Goal: Task Accomplishment & Management: Complete application form

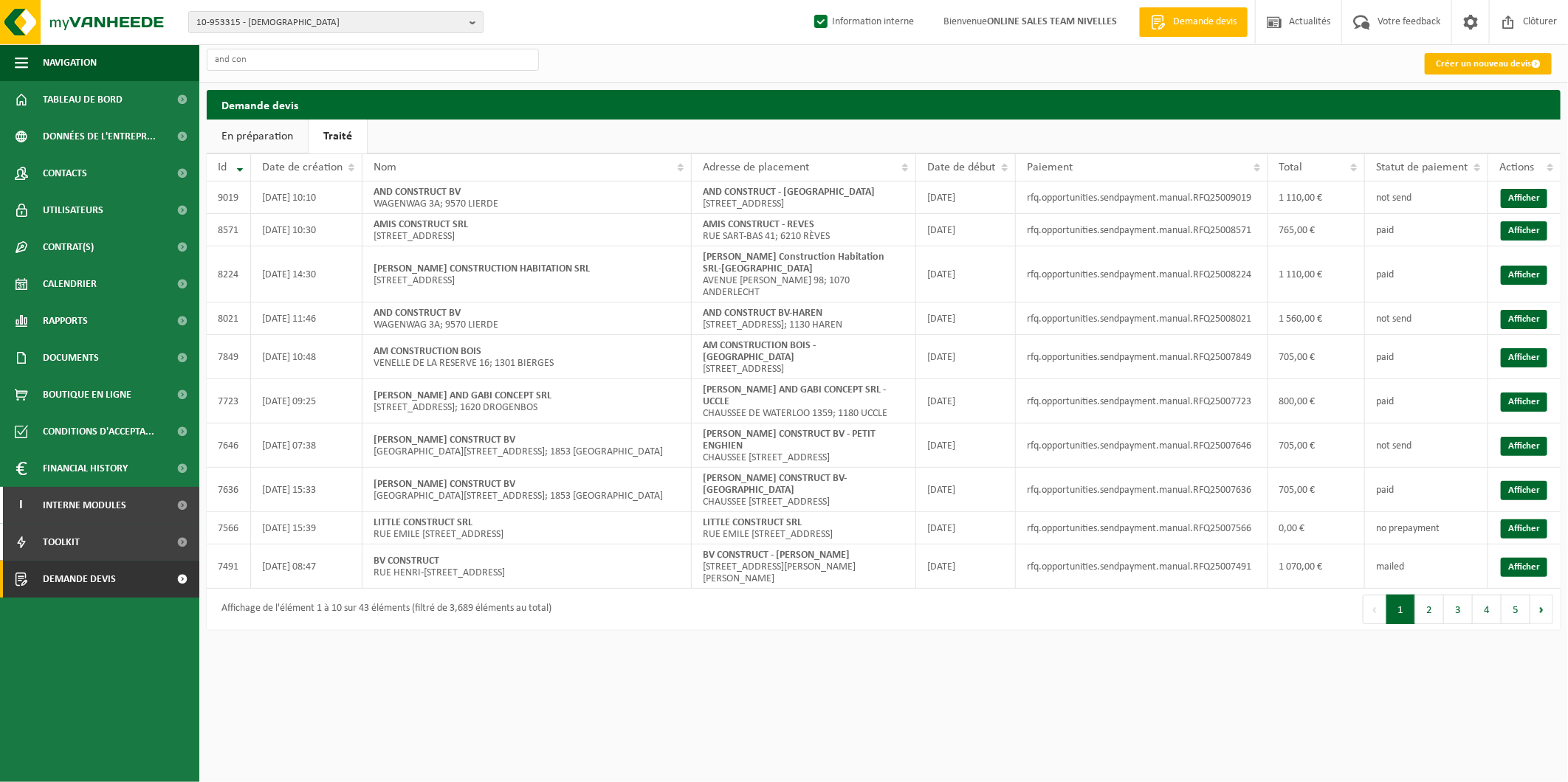
click at [1495, 59] on link "Créer un nouveau devis" at bounding box center [1488, 64] width 127 height 21
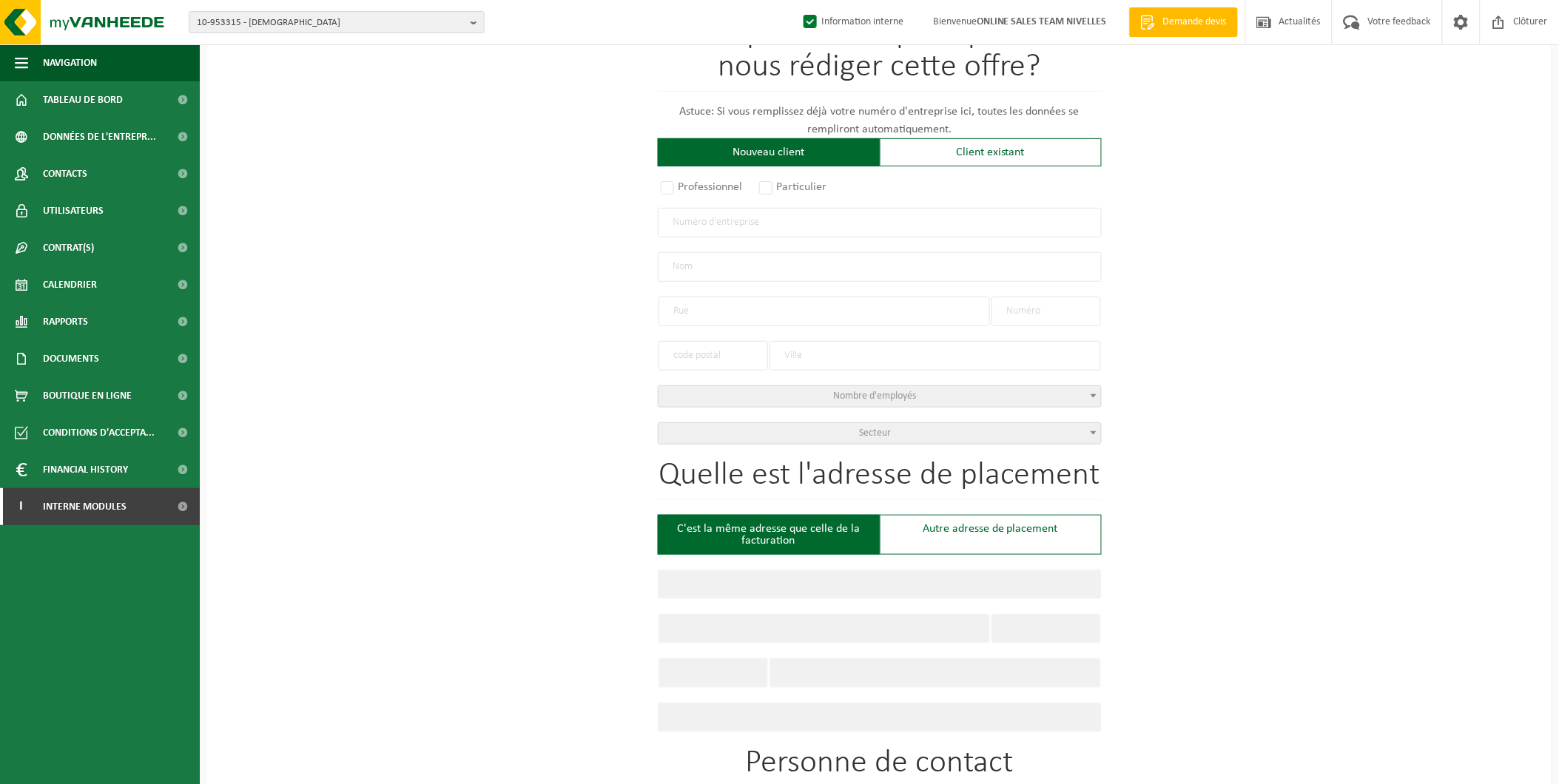
scroll to position [164, 0]
click at [1126, 413] on div "Pour quelle entreprise pouvons-nous rédiger cette offre? Astuce: Si vous rempli…" at bounding box center [879, 641] width 1345 height 1351
click at [1226, 614] on div "Pour quelle entreprise pouvons-nous rédiger cette offre? Astuce: Si vous rempli…" at bounding box center [879, 641] width 1345 height 1351
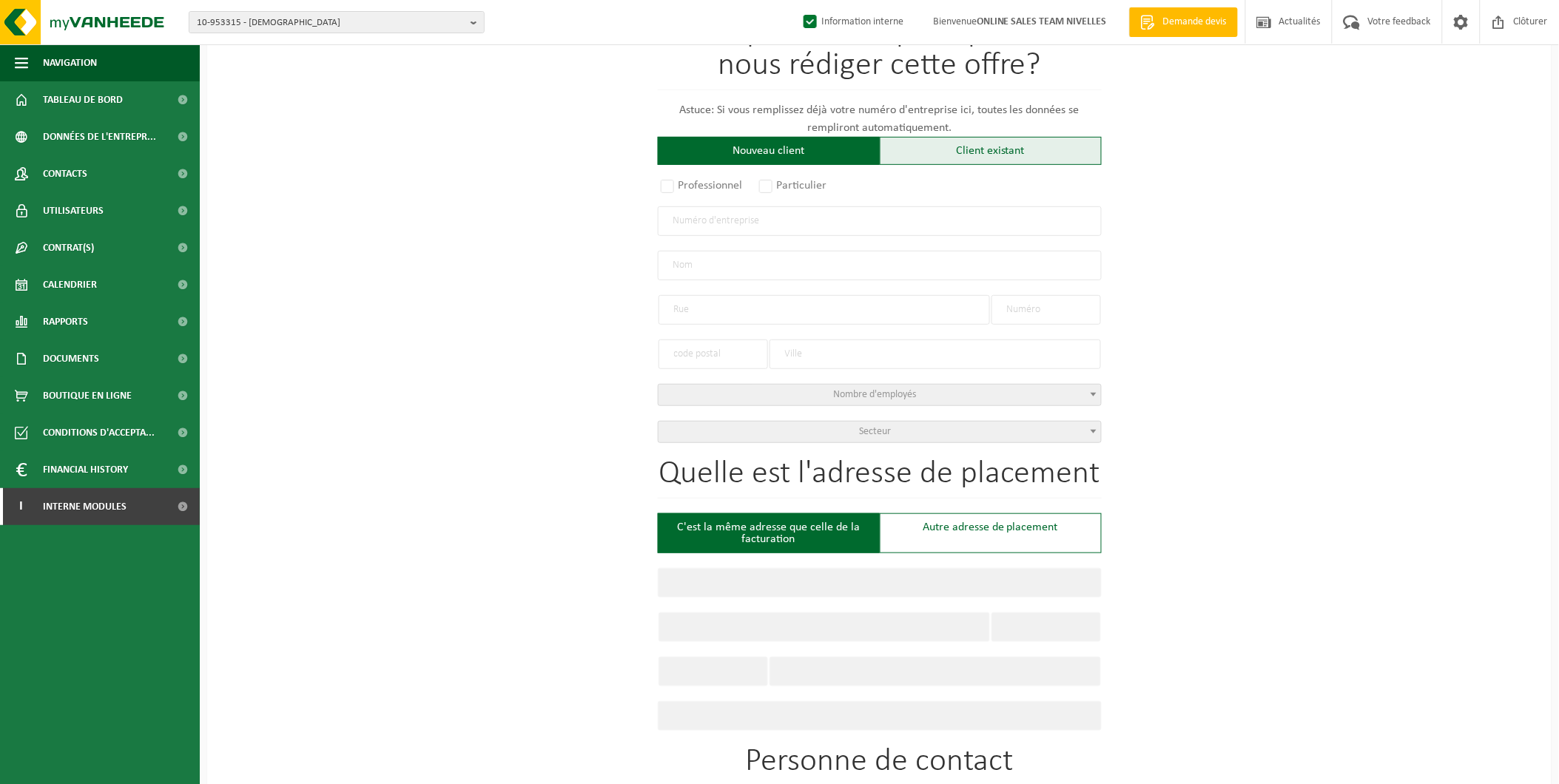
click at [950, 151] on div "Client existant" at bounding box center [991, 150] width 222 height 28
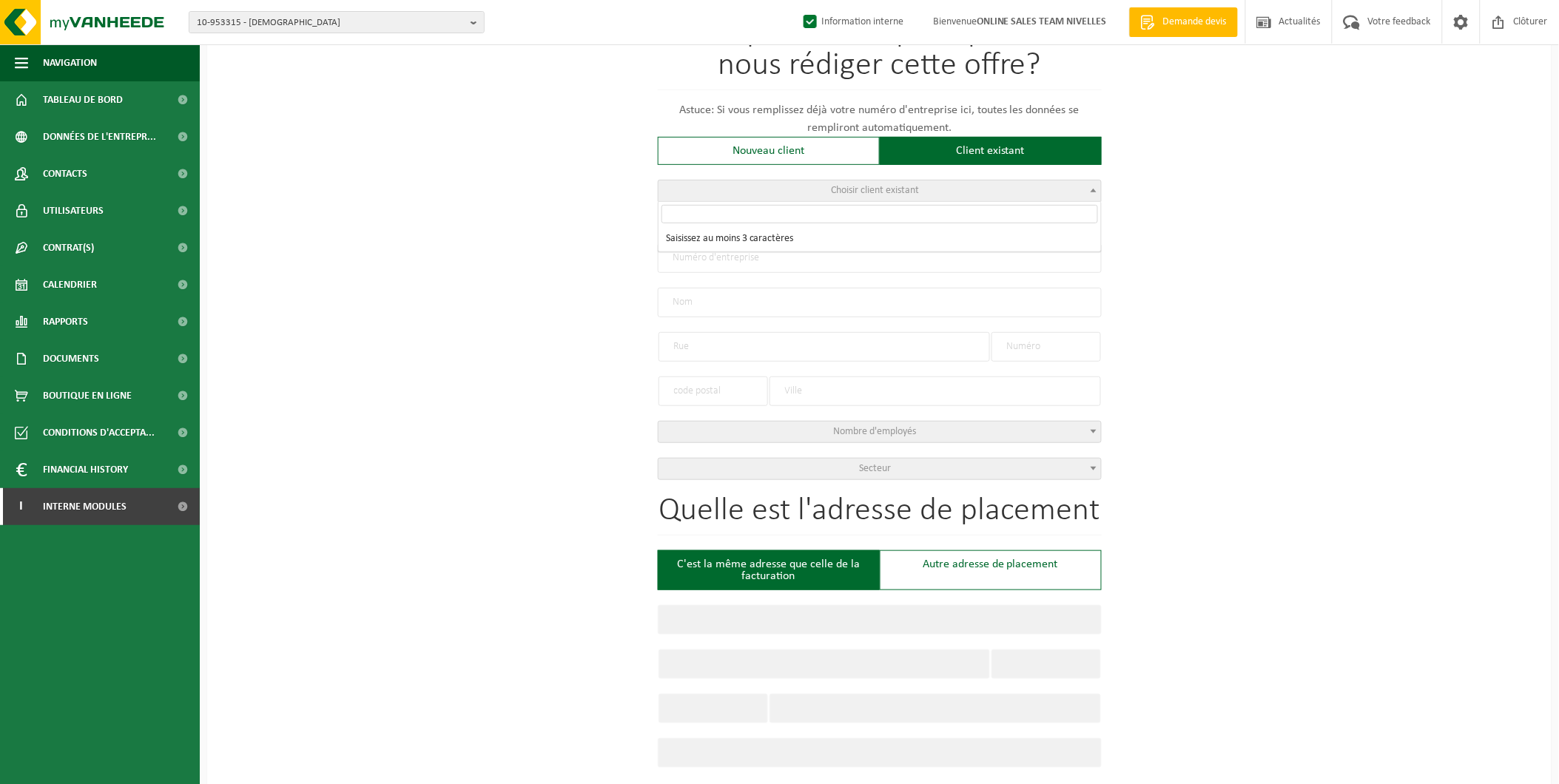
click at [855, 195] on span "Choisir client existant" at bounding box center [875, 190] width 88 height 11
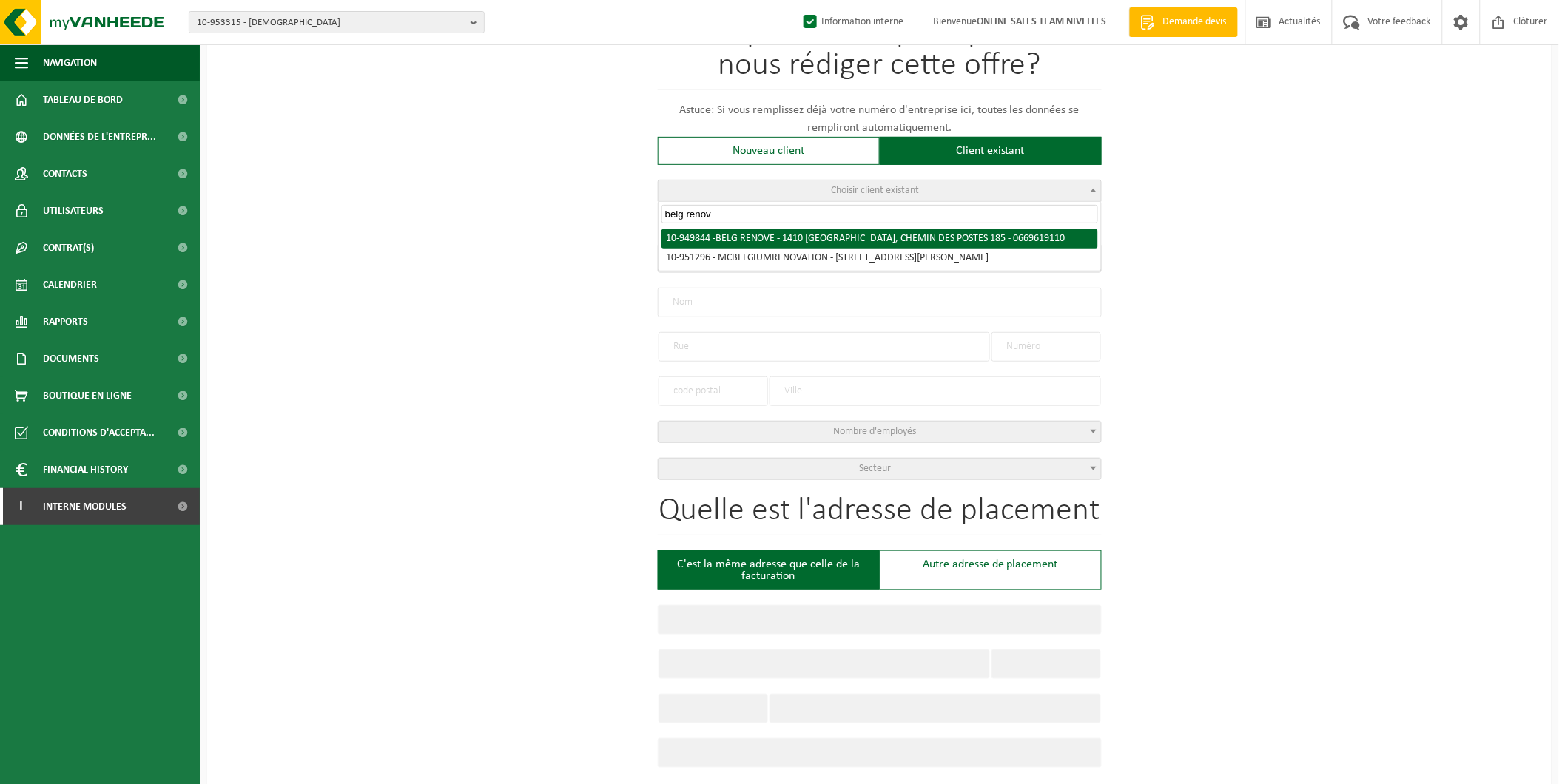
type input "belg renov"
radio input "true"
type input "0669.619.110"
type input "BELG RENOVE"
type input "CHEMIN DES POSTES"
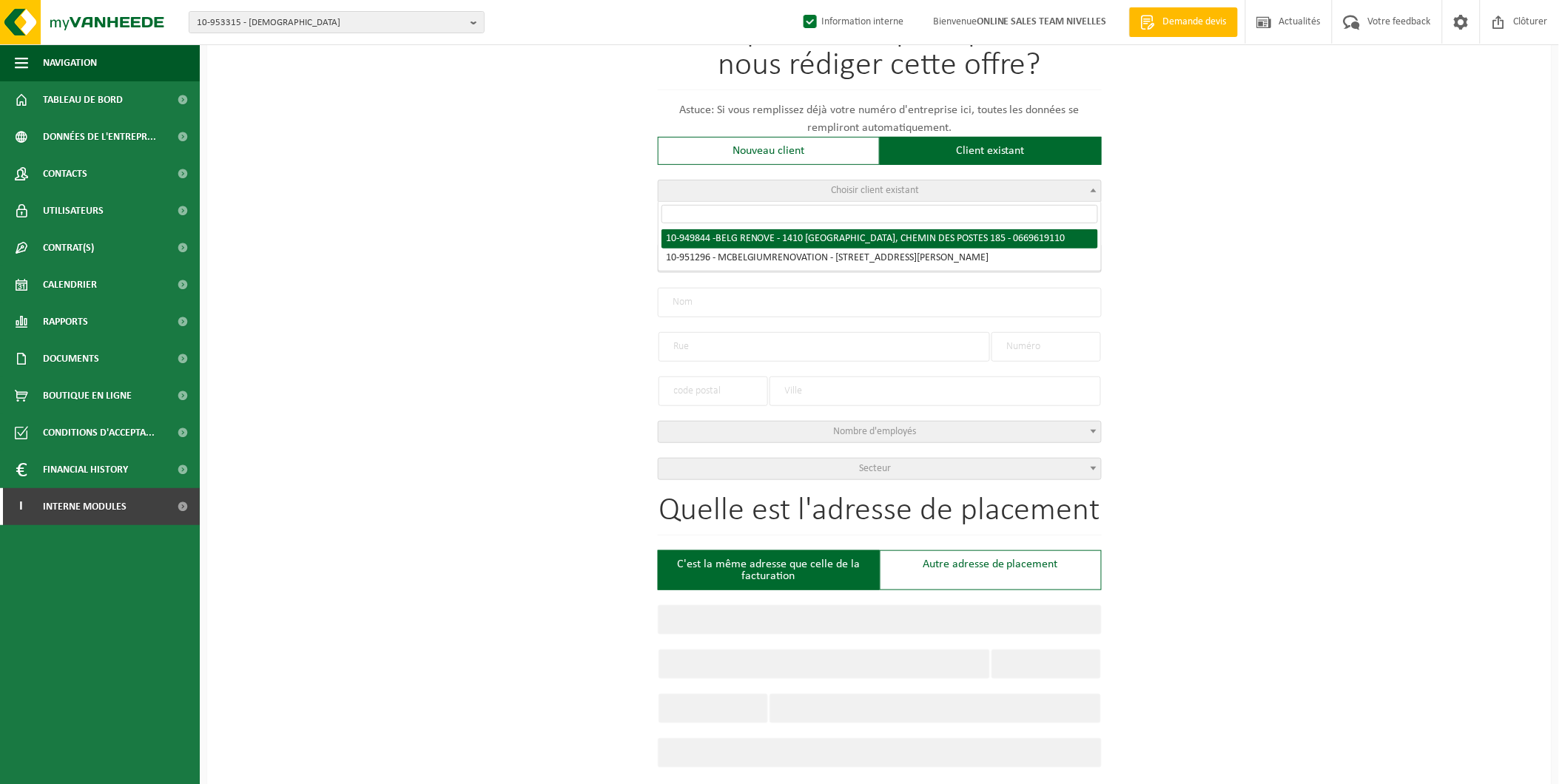
type input "185"
type input "1410"
type input "WATERLOO"
select select "11"
type input "BELG RENOVE"
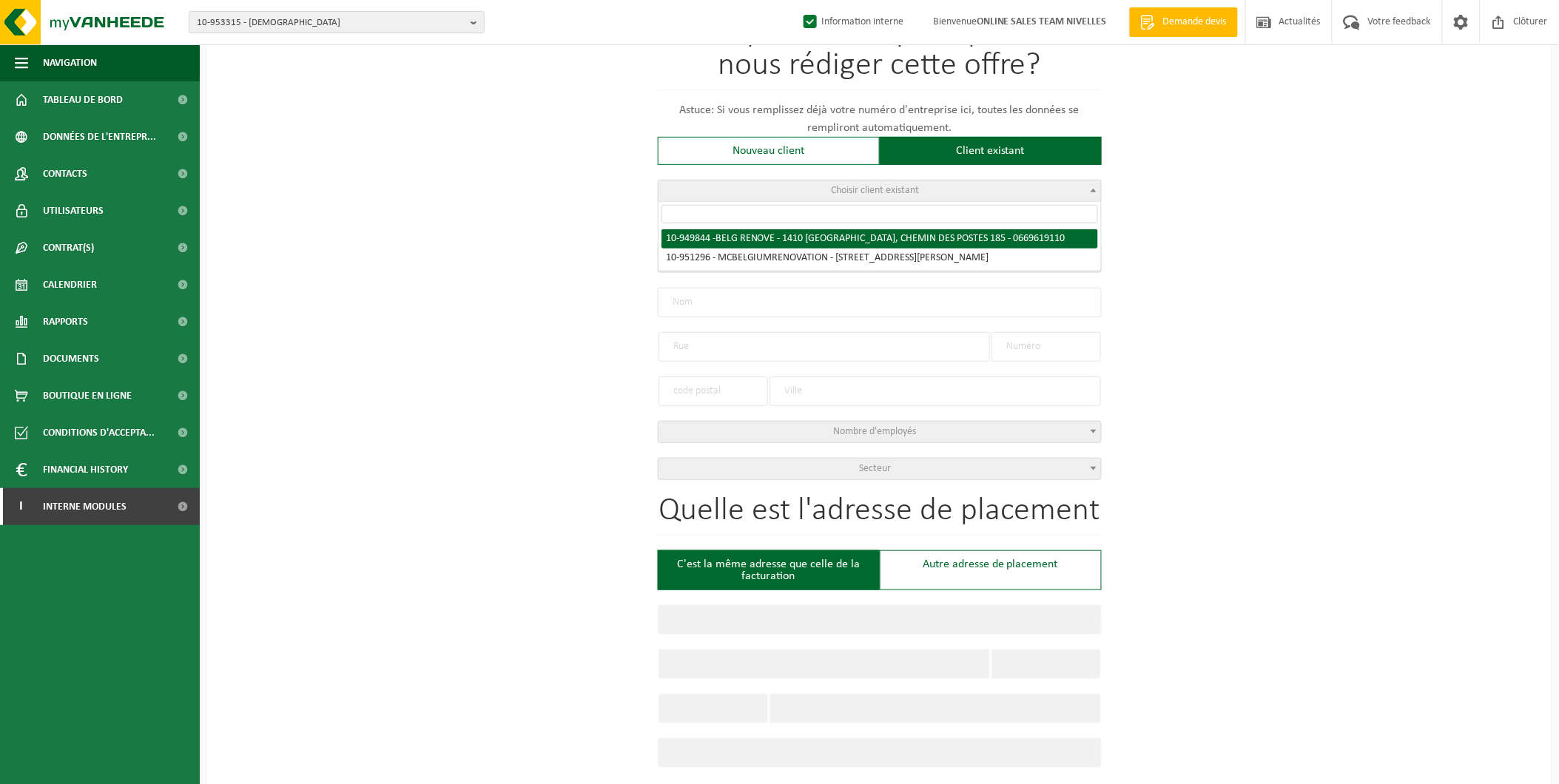
type input "CHEMIN DES POSTES"
type input "185"
type input "1410"
type input "WATERLOO"
select select "144103"
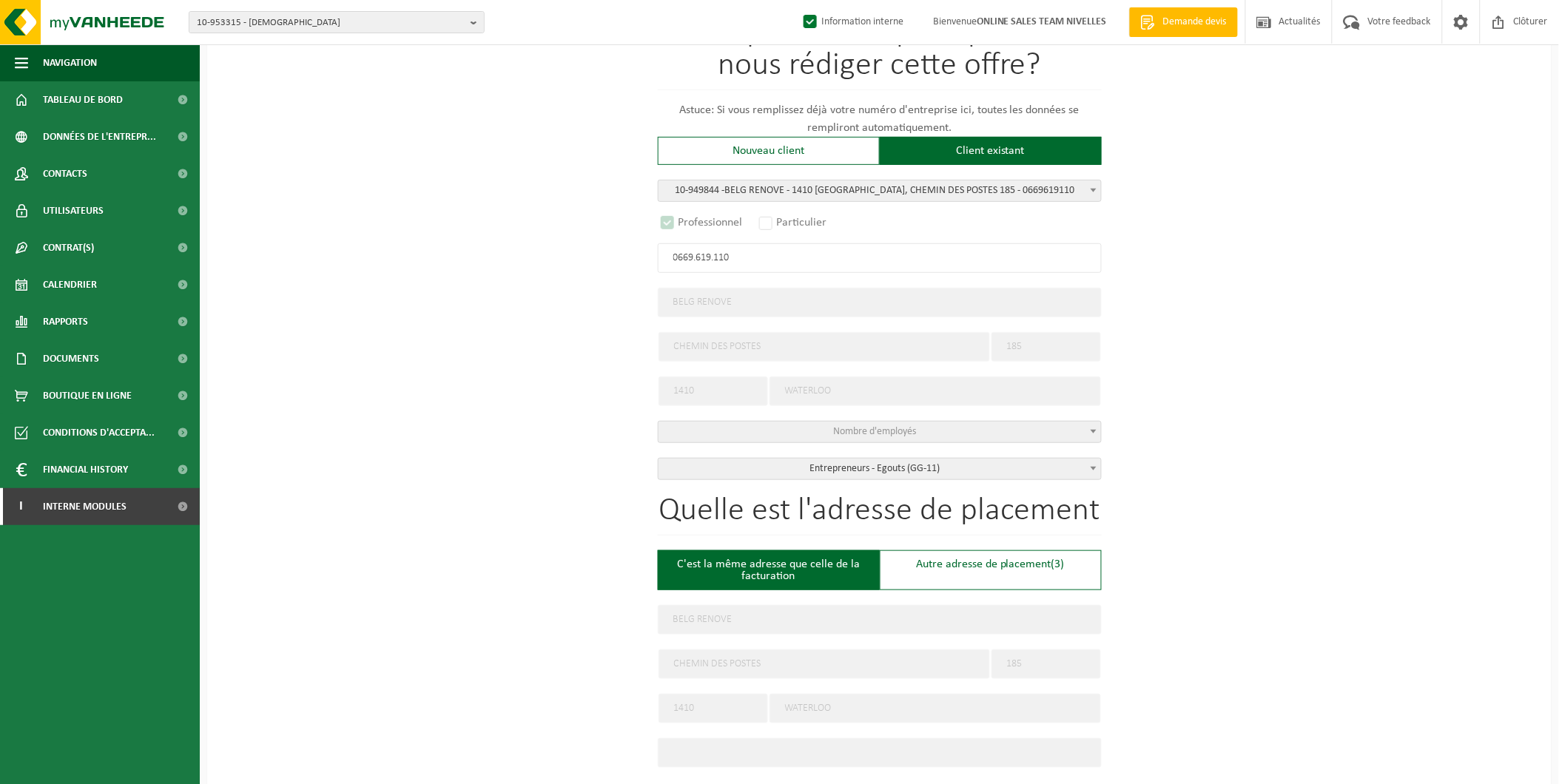
select select "D"
click at [1092, 257] on span "B" at bounding box center [1087, 258] width 15 height 15
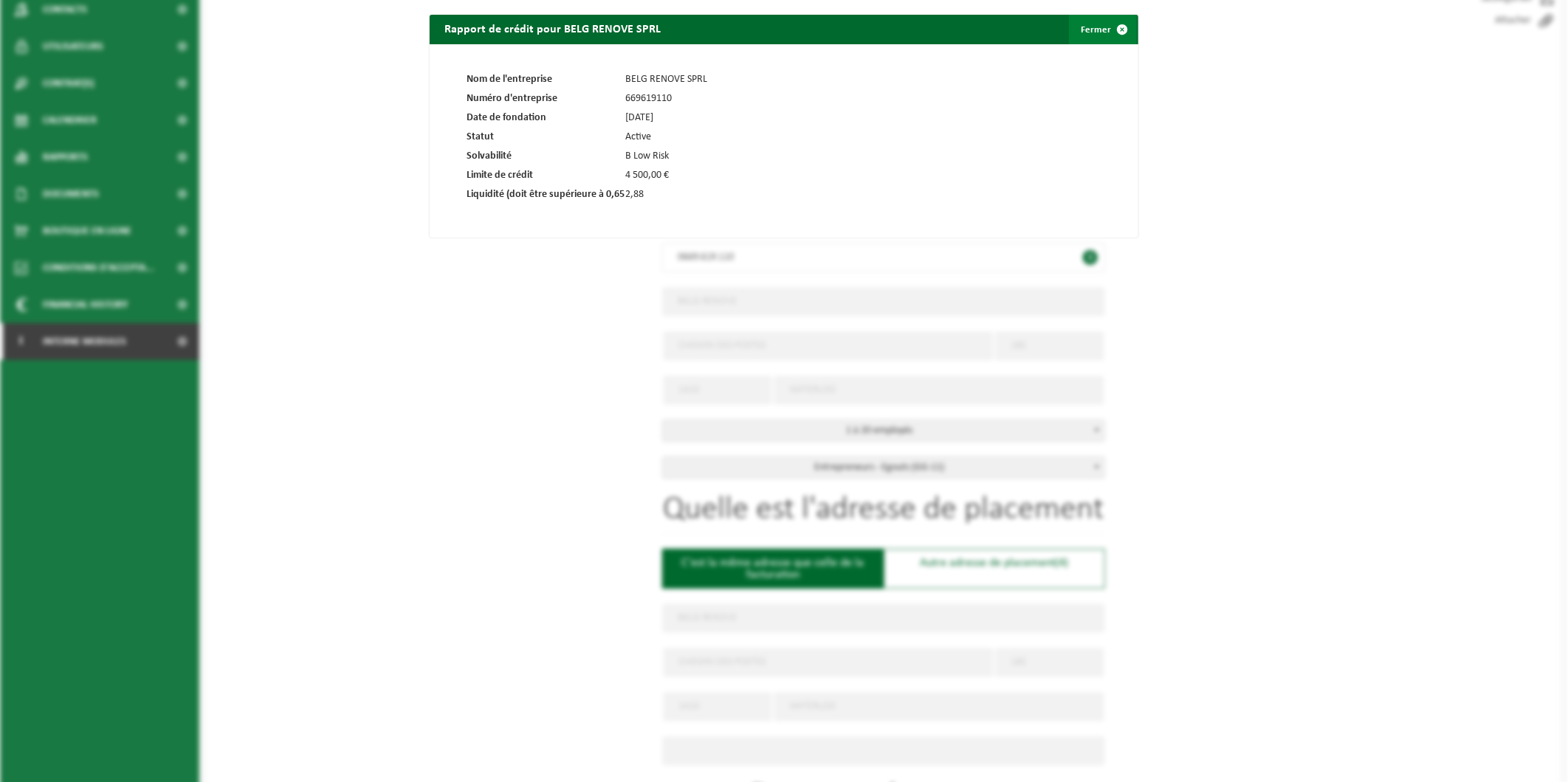
click at [1116, 25] on span at bounding box center [1121, 29] width 29 height 29
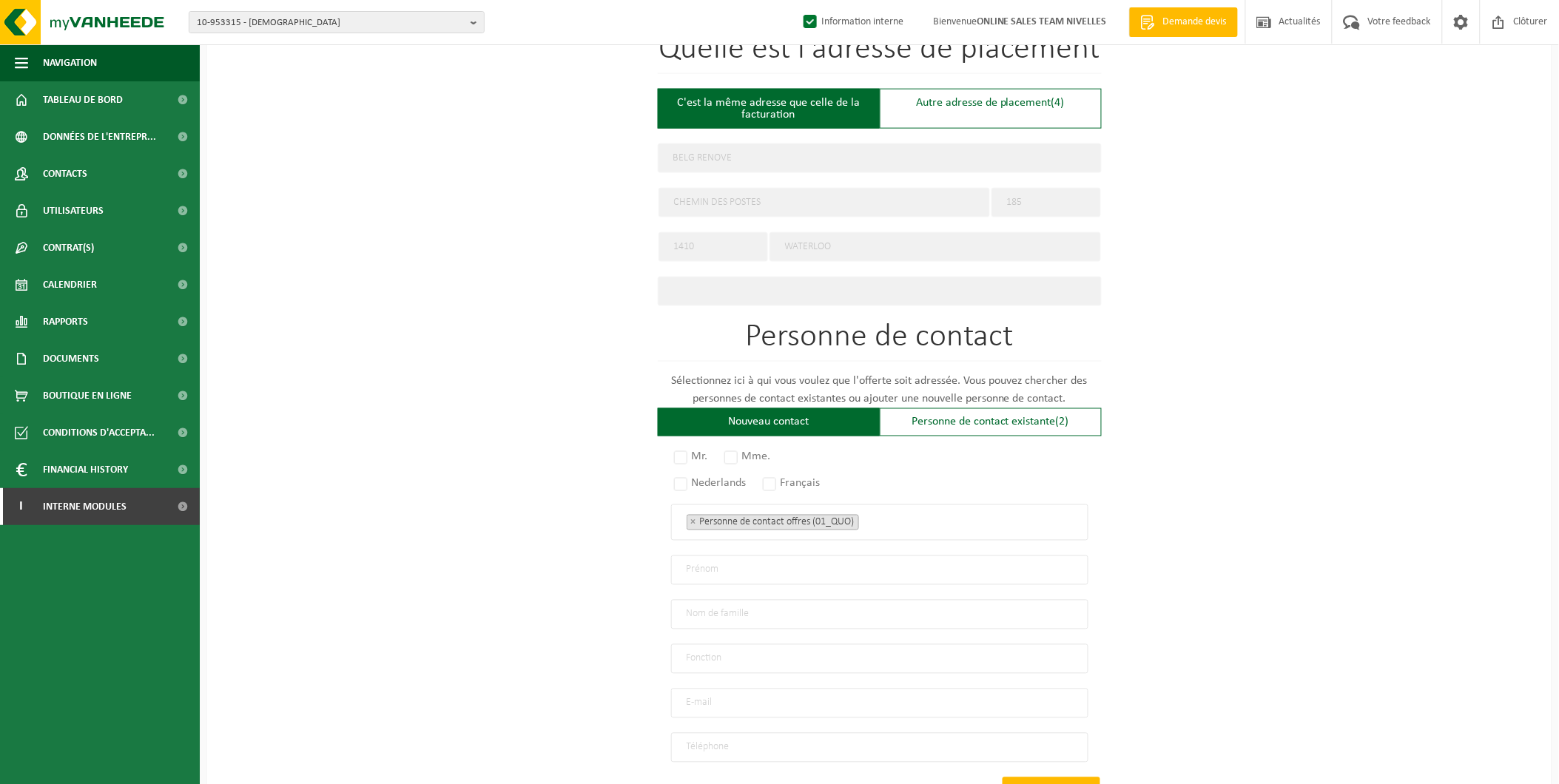
scroll to position [656, 0]
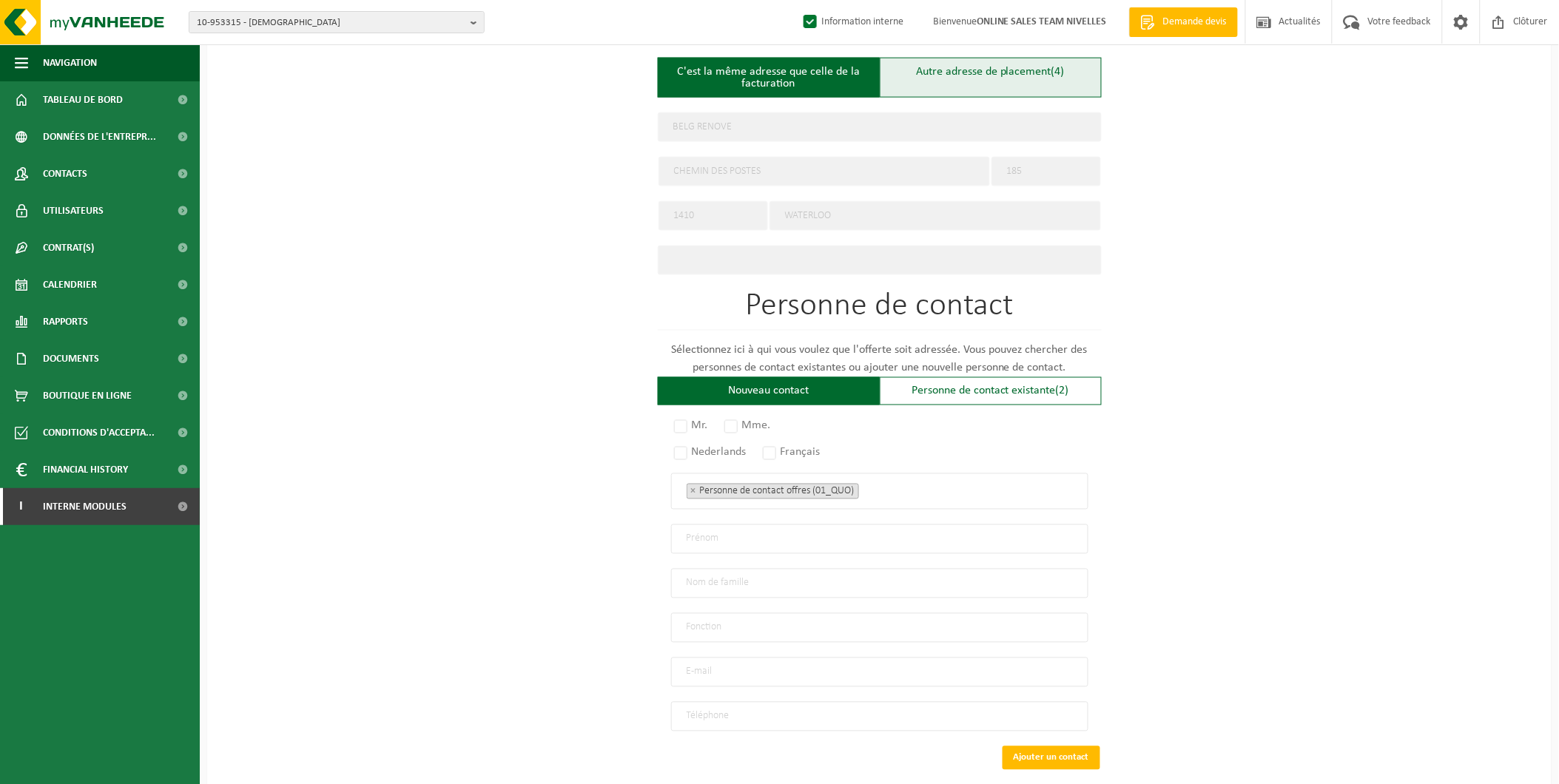
click at [946, 75] on div "Autre adresse de placement (4)" at bounding box center [991, 77] width 222 height 40
type input "Chantier -"
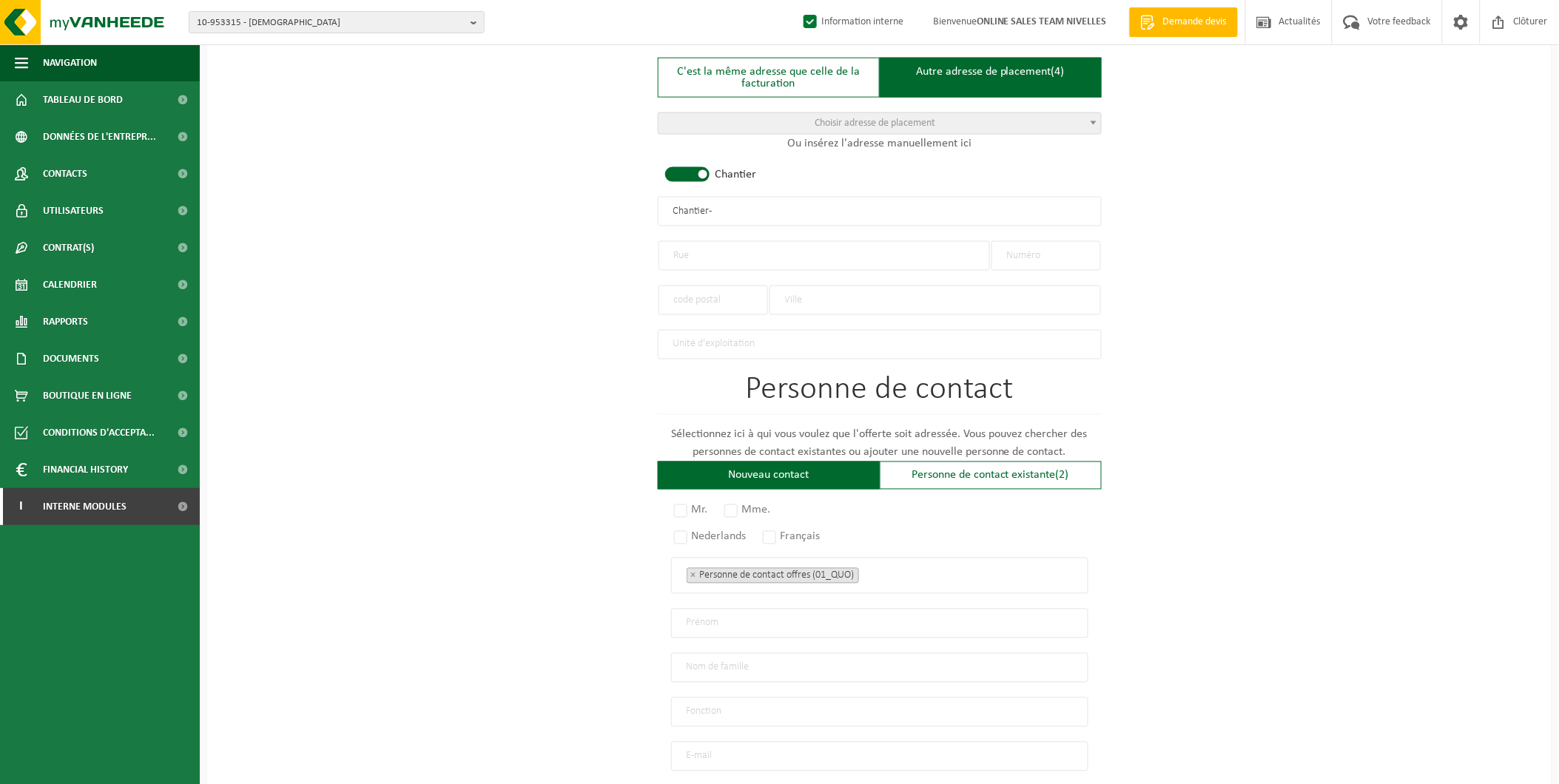
click at [706, 242] on input "text" at bounding box center [824, 256] width 331 height 29
paste input "Route de Quiévrain"
type input "Route de Quiévrain"
type input "7"
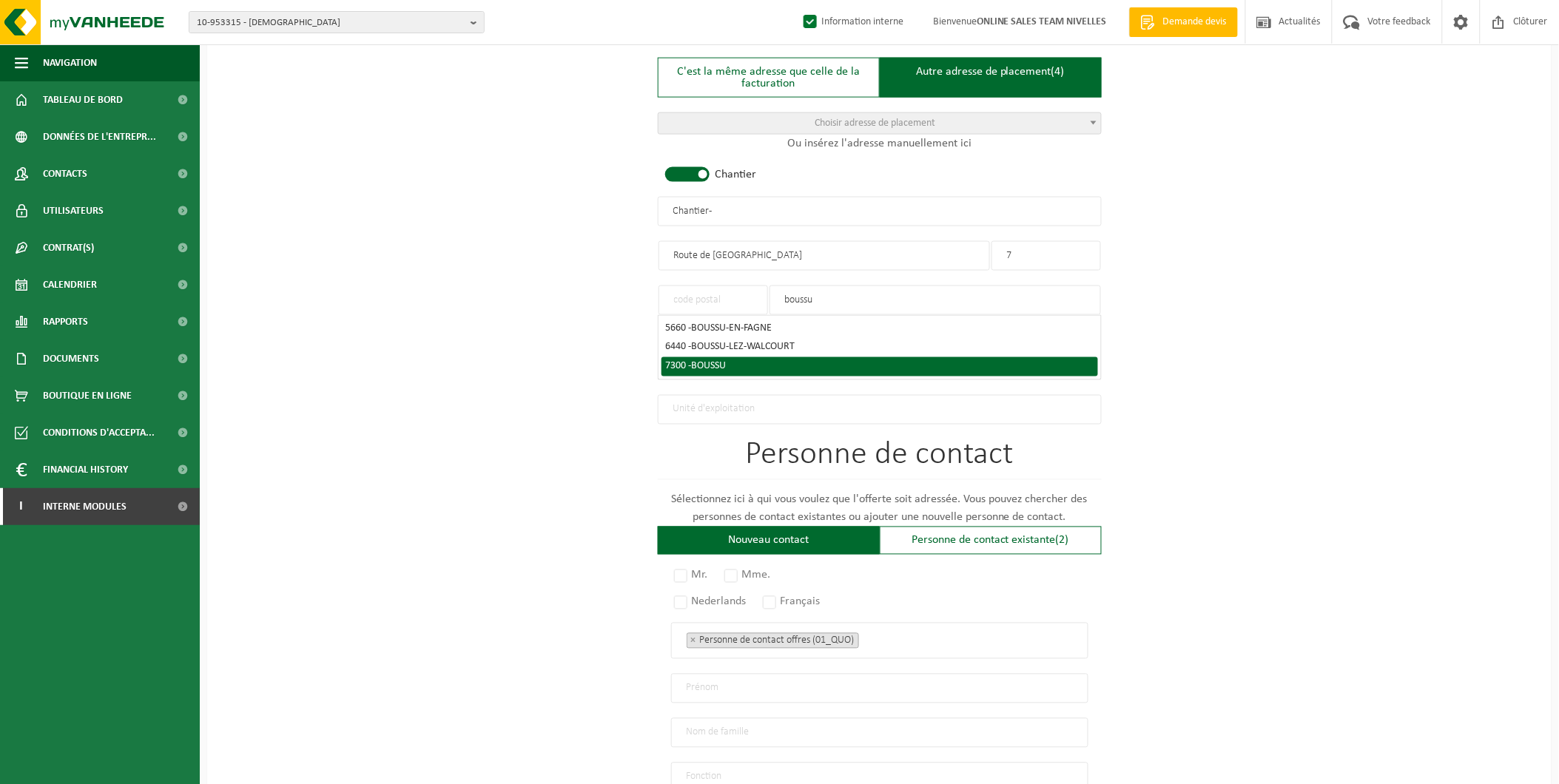
type input "boussu"
click at [763, 361] on div "7300 - BOUSSU" at bounding box center [880, 367] width 428 height 11
type input "7300"
type input "BOUSSU"
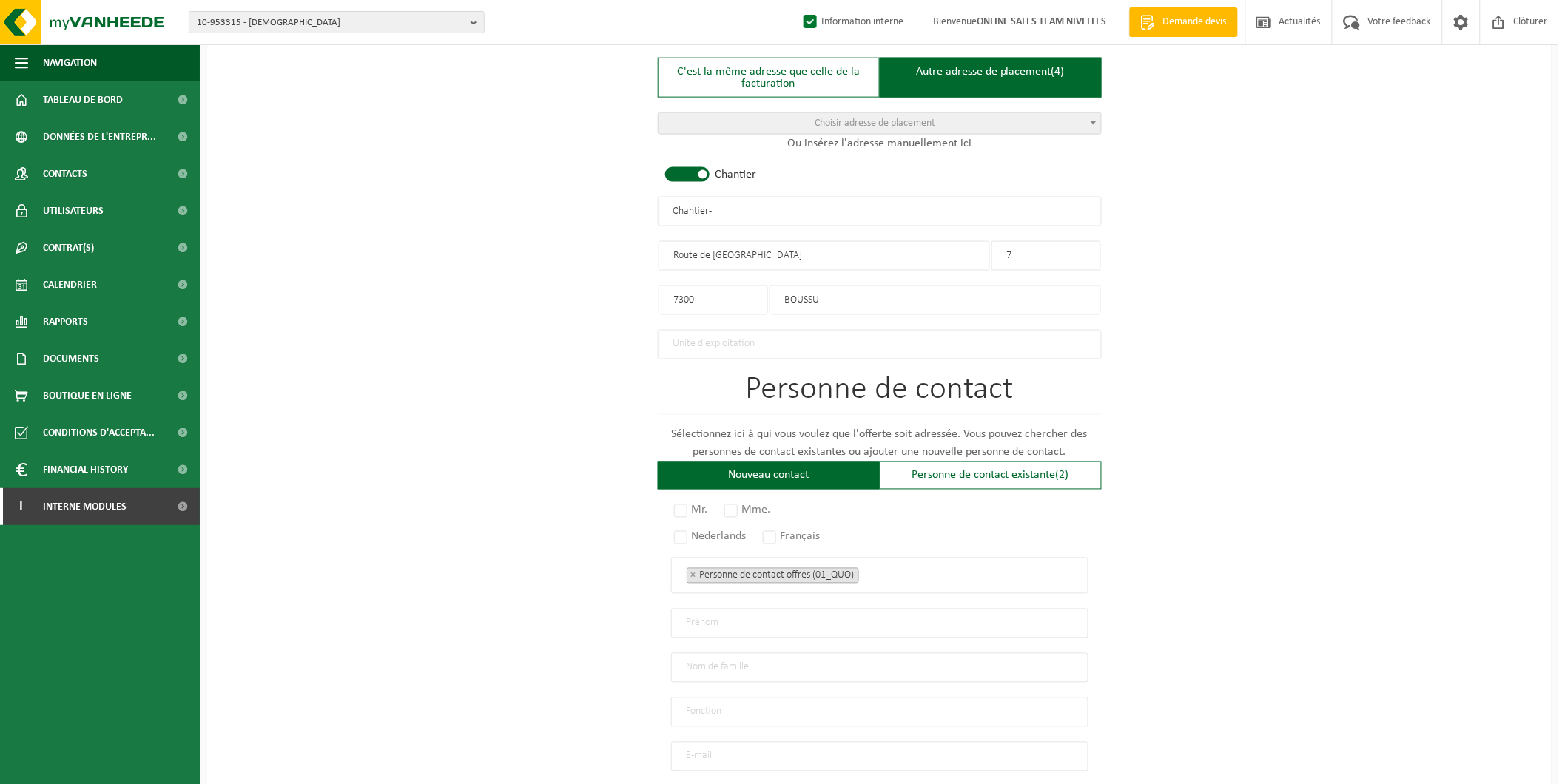
drag, startPoint x: 738, startPoint y: 205, endPoint x: 429, endPoint y: 205, distance: 309.0
click at [429, 205] on div "Pour quelle entreprise pouvons-nous rédiger cette offre? Astuce: Si vous rempli…" at bounding box center [879, 208] width 1345 height 1472
click at [730, 208] on input "BELG RENOVE - BOUSSU" at bounding box center [880, 211] width 444 height 29
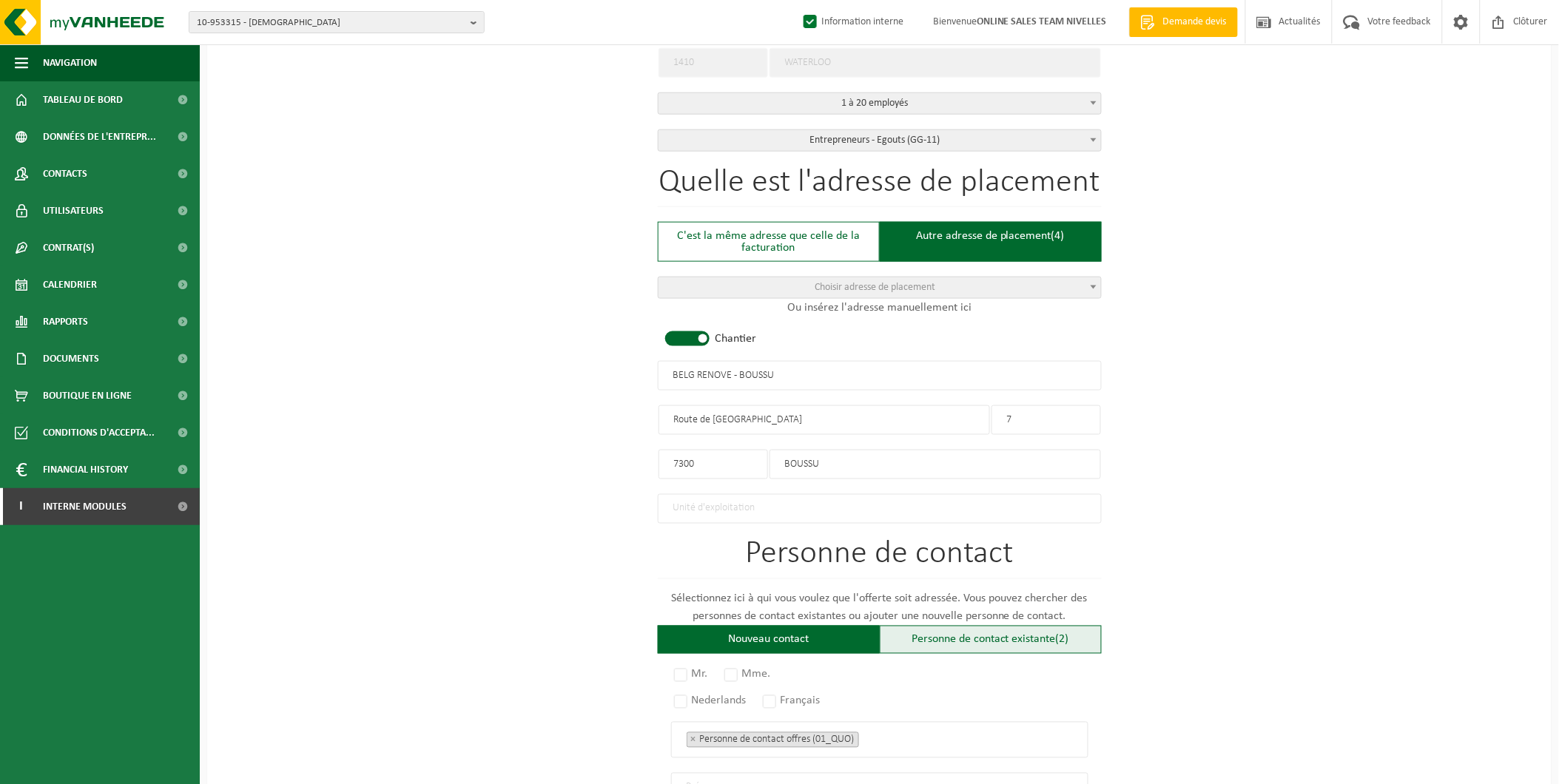
scroll to position [815, 0]
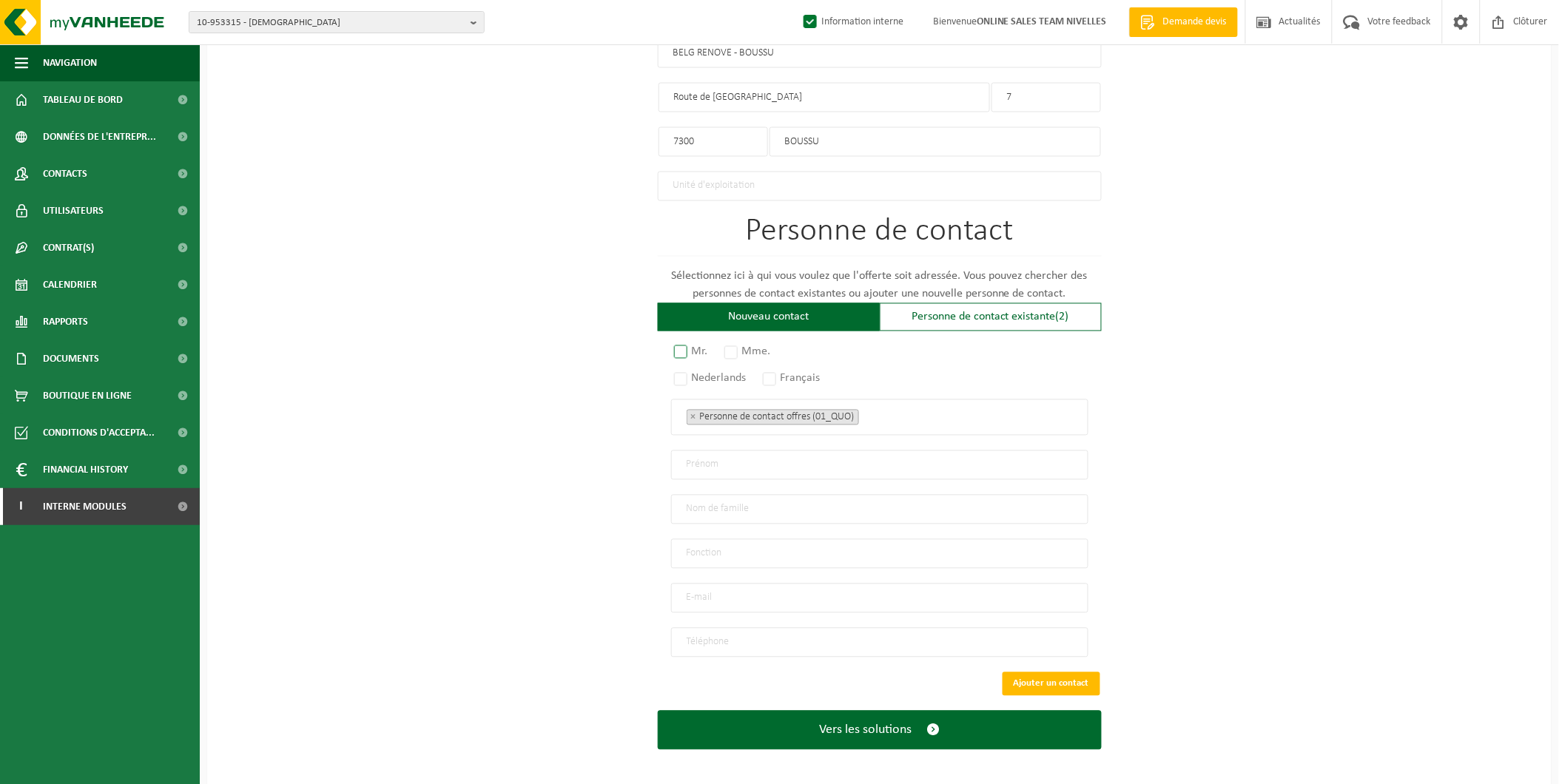
type input "BELG RENOVE - BOUSSU"
click at [681, 342] on label "Mr." at bounding box center [692, 352] width 42 height 20
radio input "true"
click at [778, 375] on label "Français" at bounding box center [793, 378] width 65 height 20
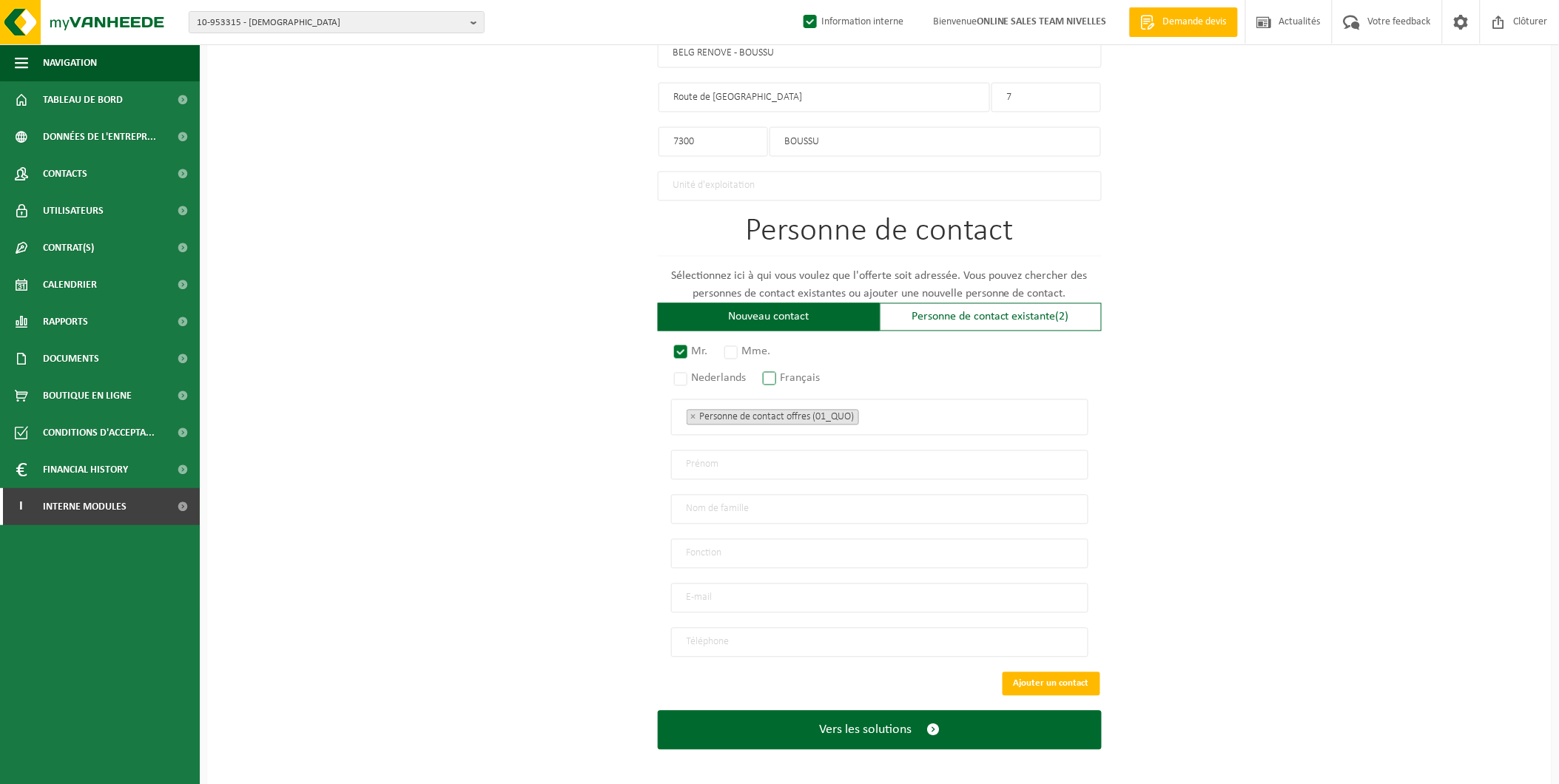
radio input "true"
click at [752, 472] on input "text" at bounding box center [880, 465] width 417 height 29
click at [991, 312] on div "Personne de contact existante (2)" at bounding box center [991, 317] width 222 height 28
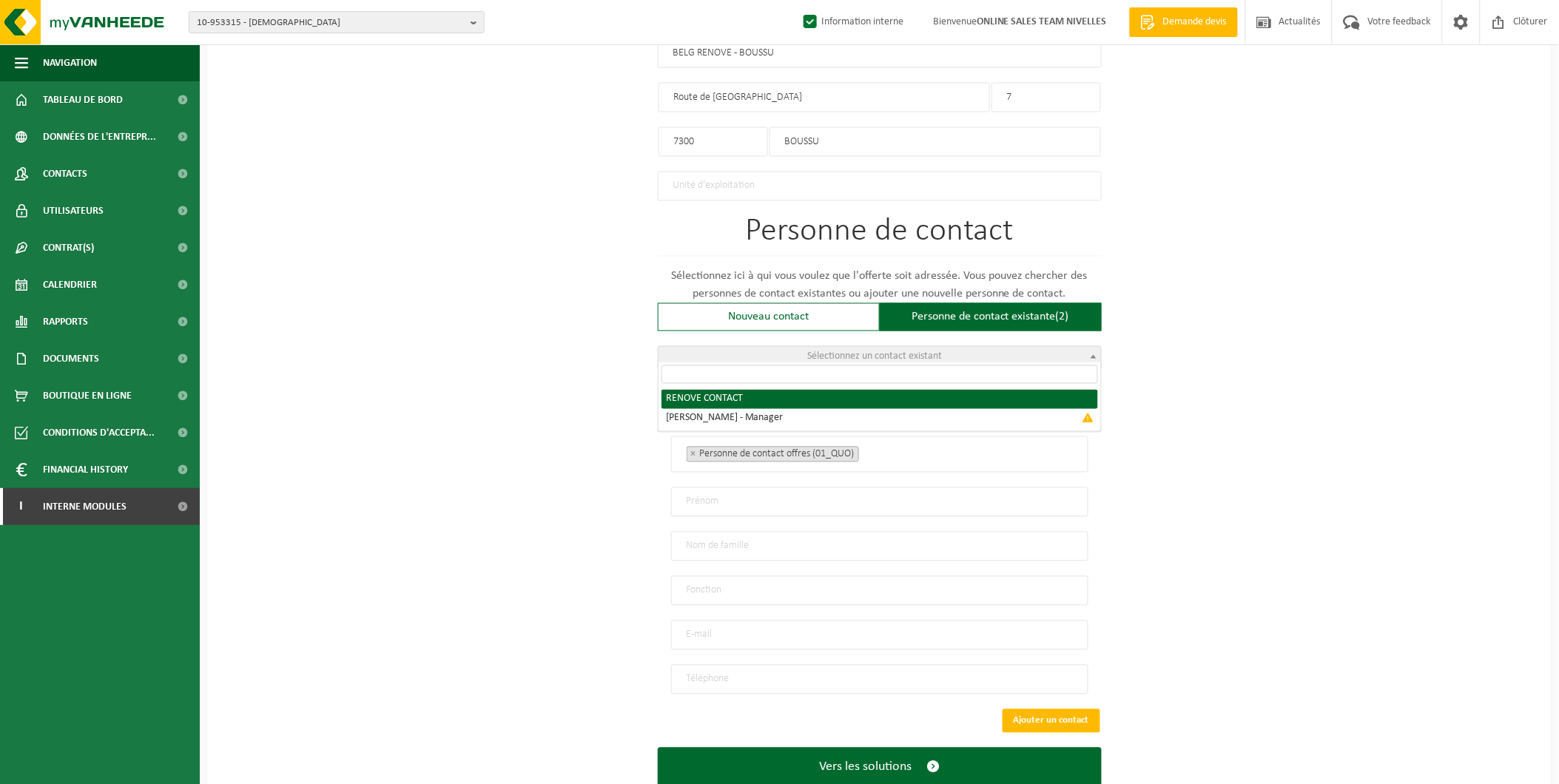
click at [846, 352] on span "Sélectionnez un contact existant" at bounding box center [875, 357] width 134 height 11
select select "{"code":"10-949845","firstname":"CONTACT","surname":"RENOVE","gender":"Unknown"…"
type input "CONTACT"
type input "RENOVE"
type input "nathanbaeck@gmail.com"
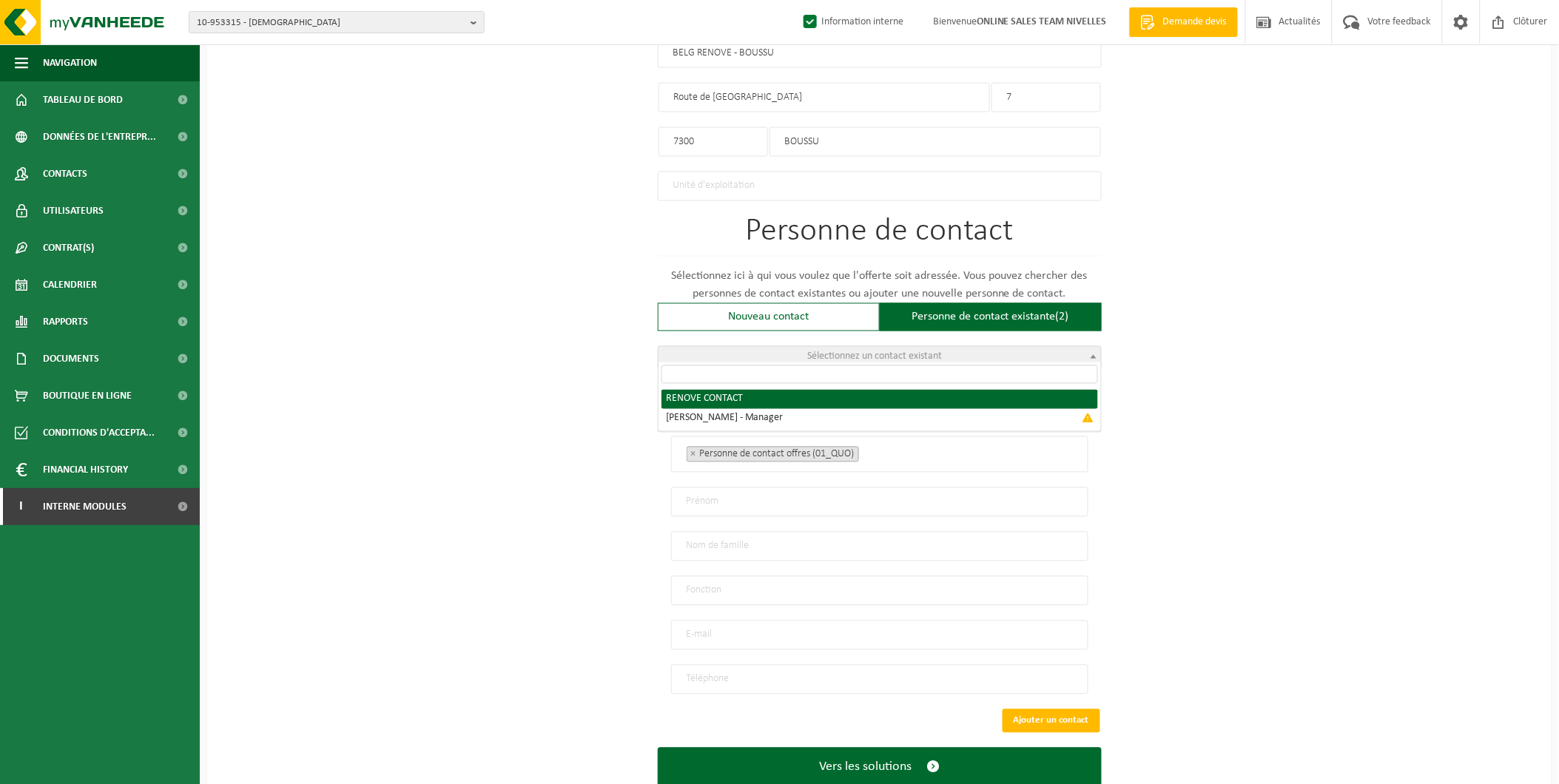
type input "0472/35.01.74"
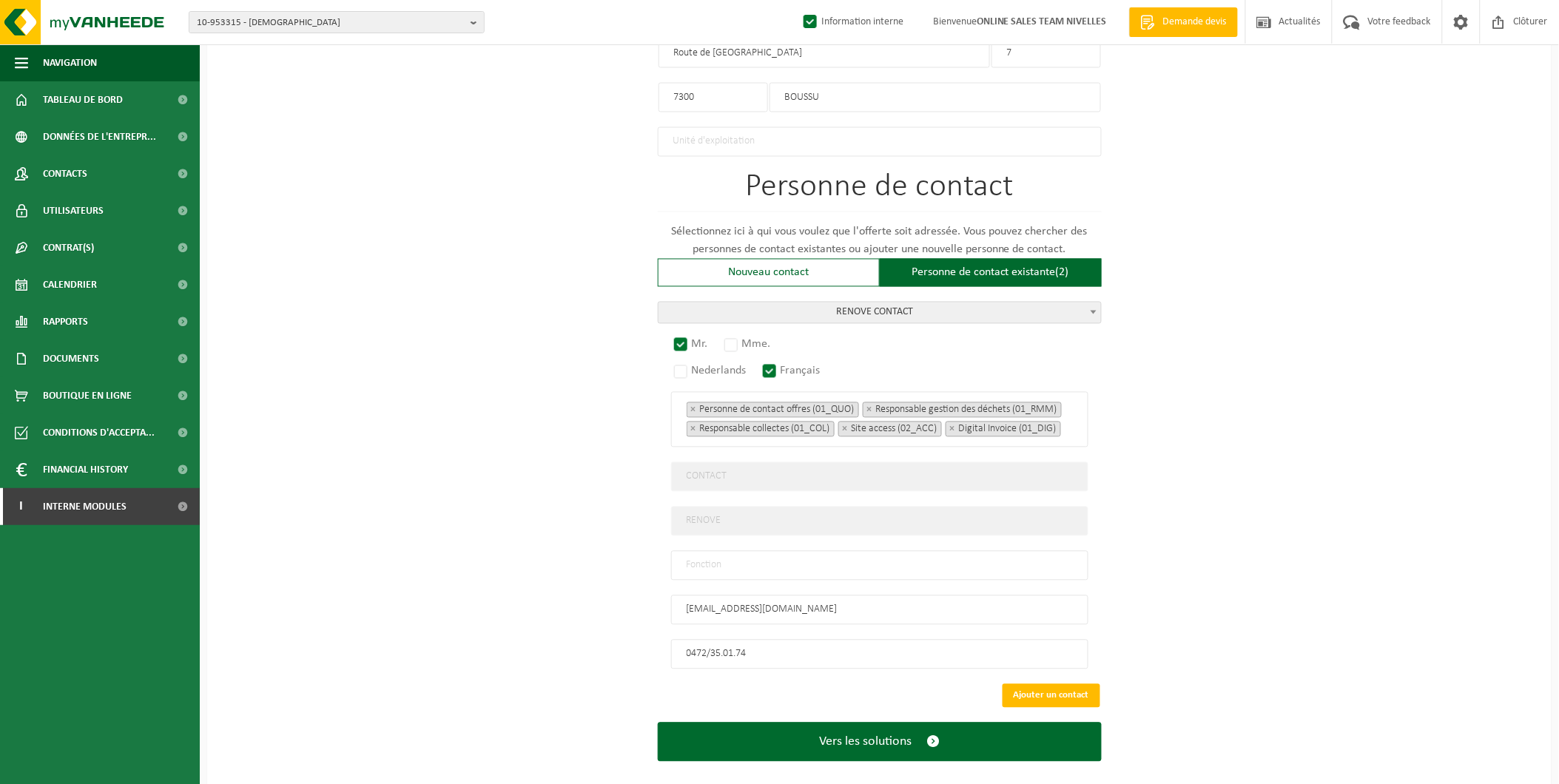
scroll to position [883, 0]
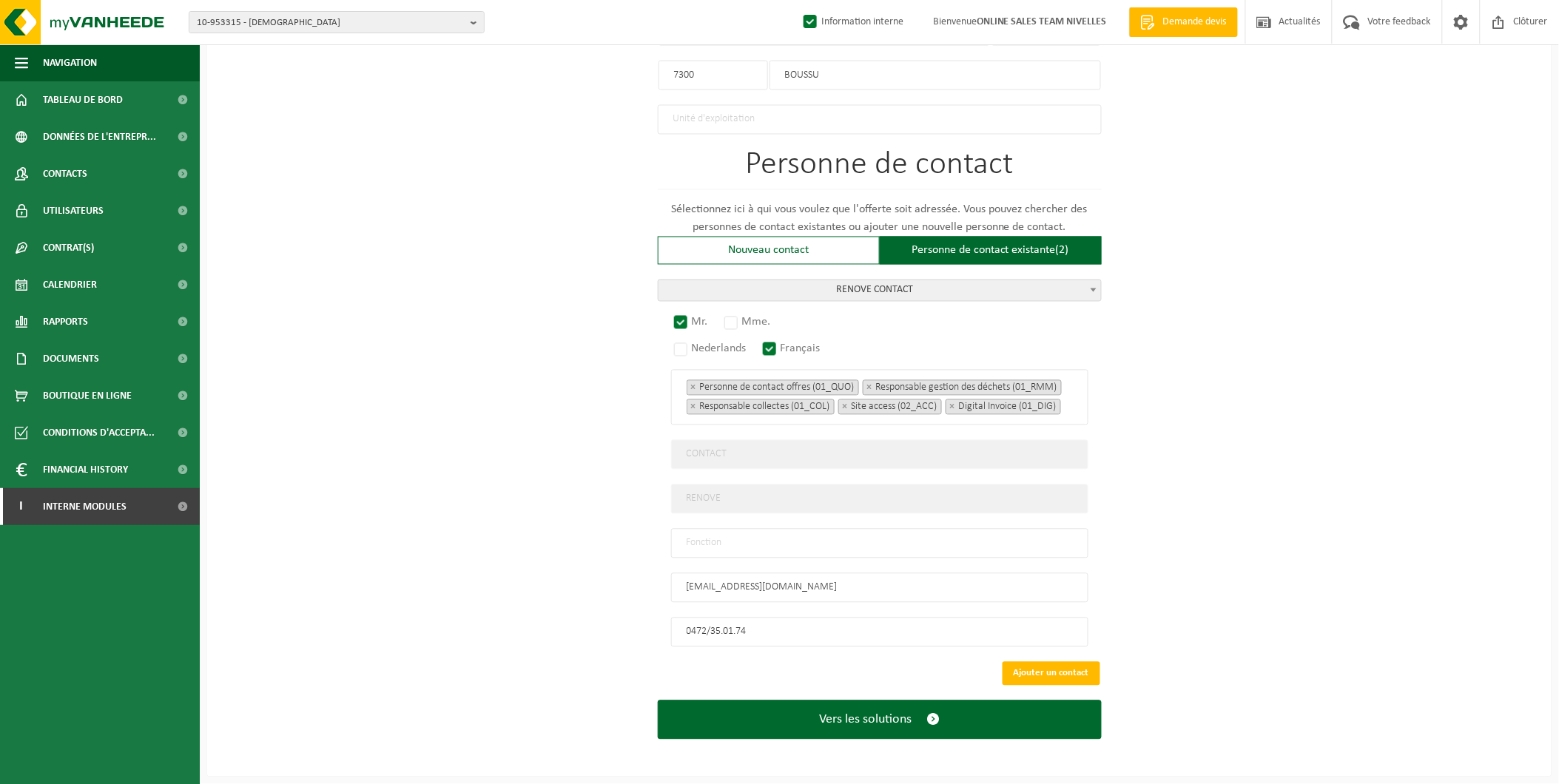
click at [726, 534] on input "text" at bounding box center [880, 543] width 417 height 29
type input "Manager"
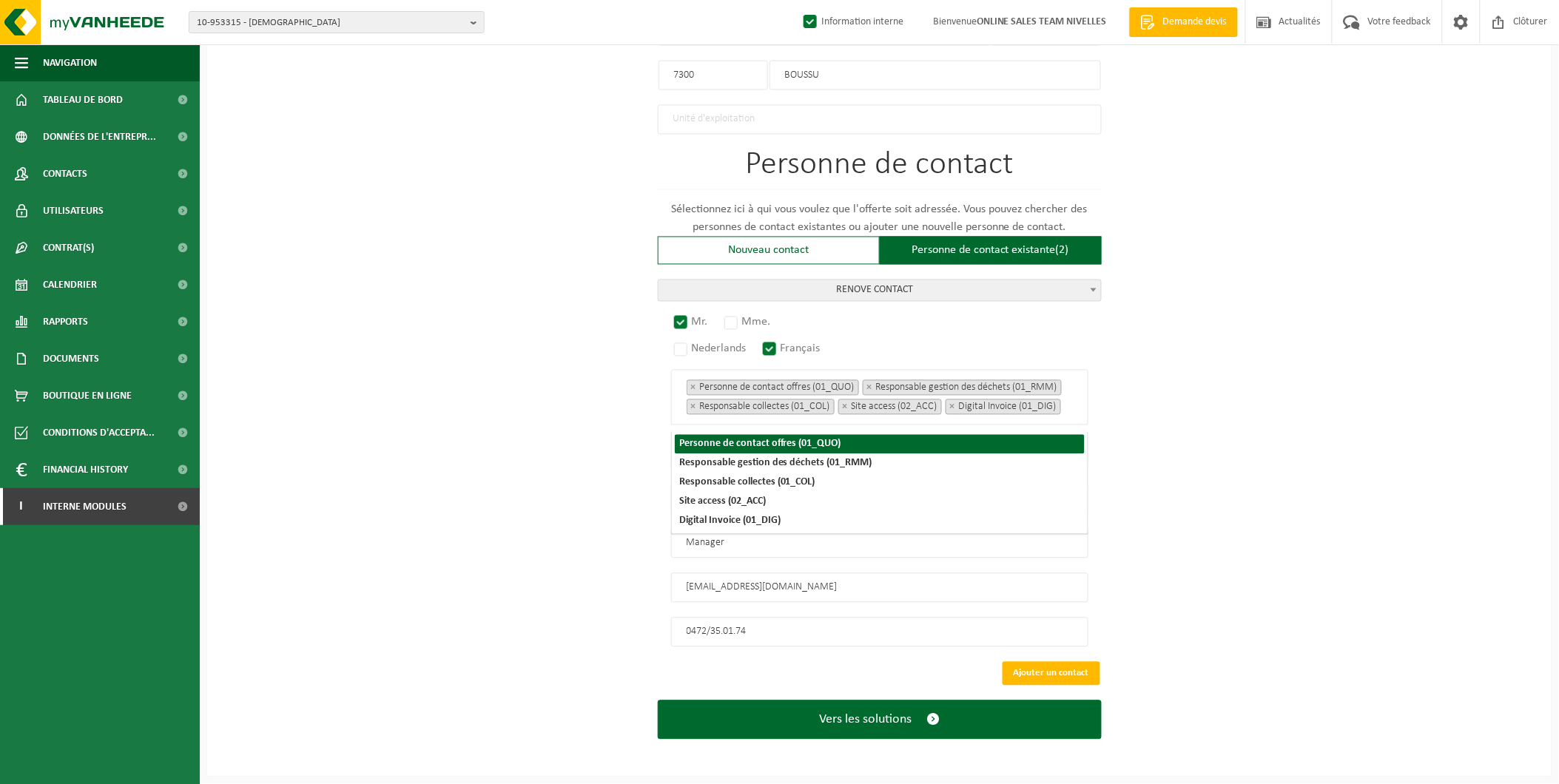
scroll to position [774, 0]
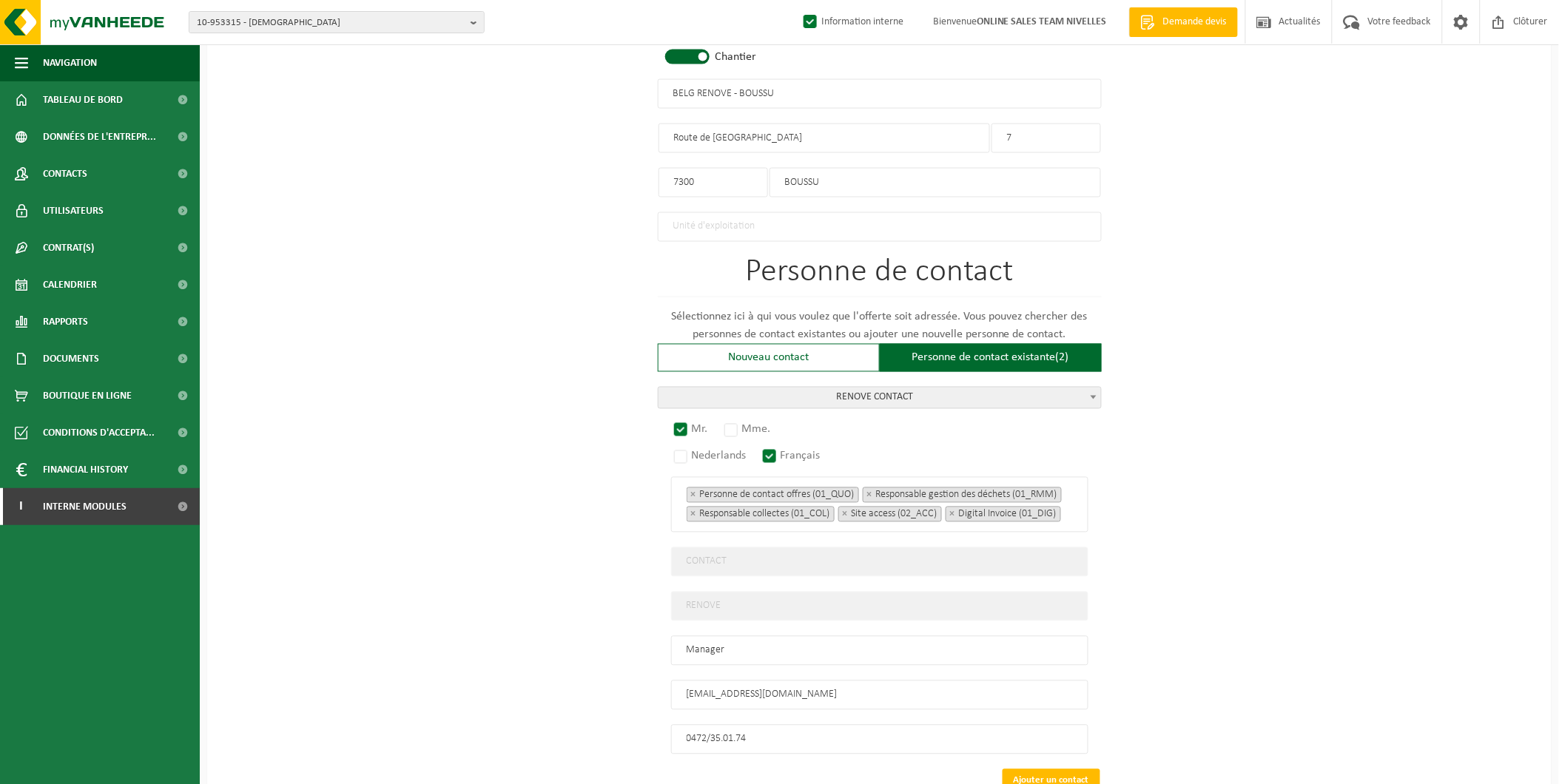
click at [1450, 474] on div "Pour quelle entreprise pouvons-nous rédiger cette offre? Astuce: Si vous rempli…" at bounding box center [879, 119] width 1345 height 1529
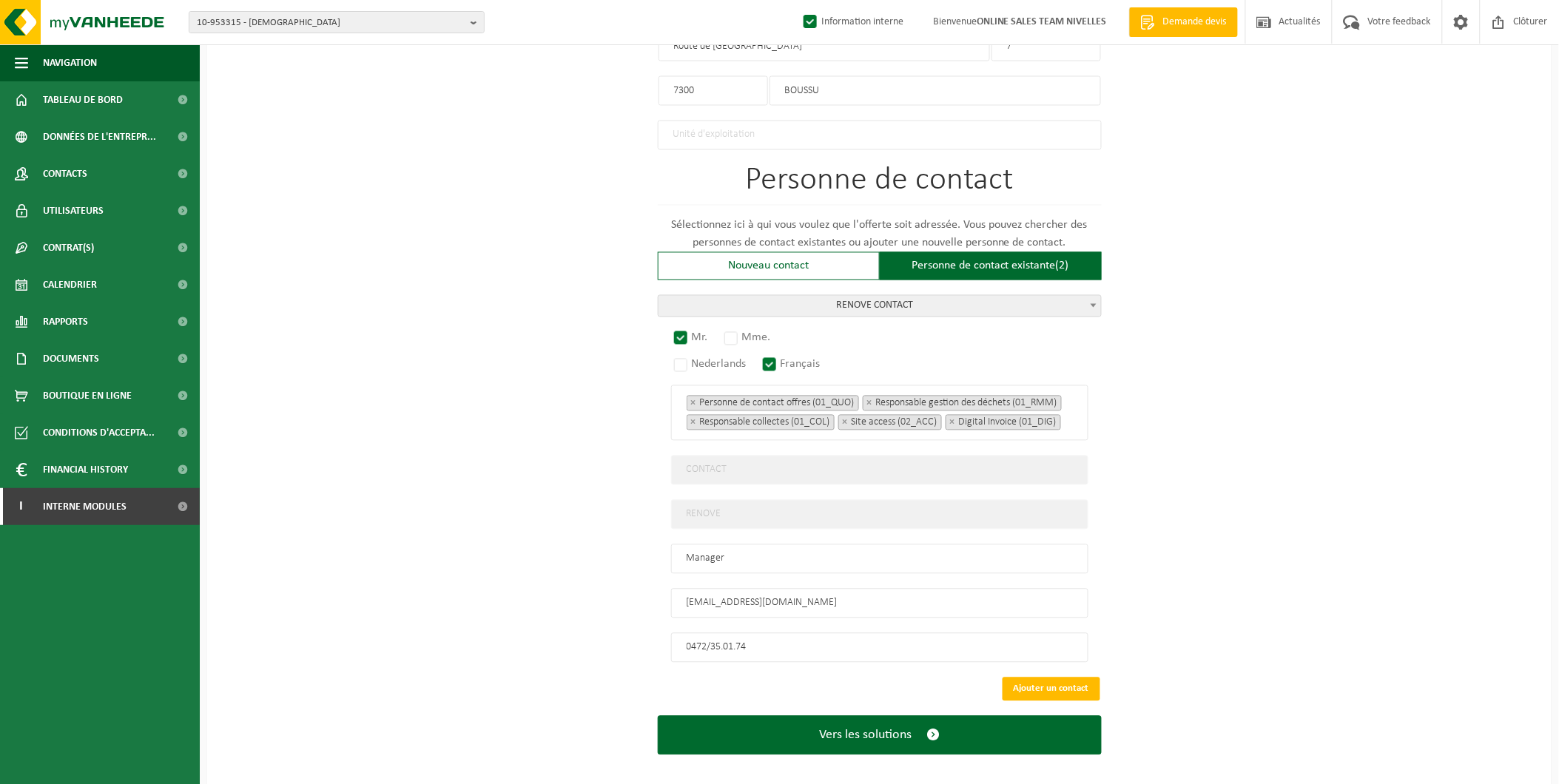
scroll to position [883, 0]
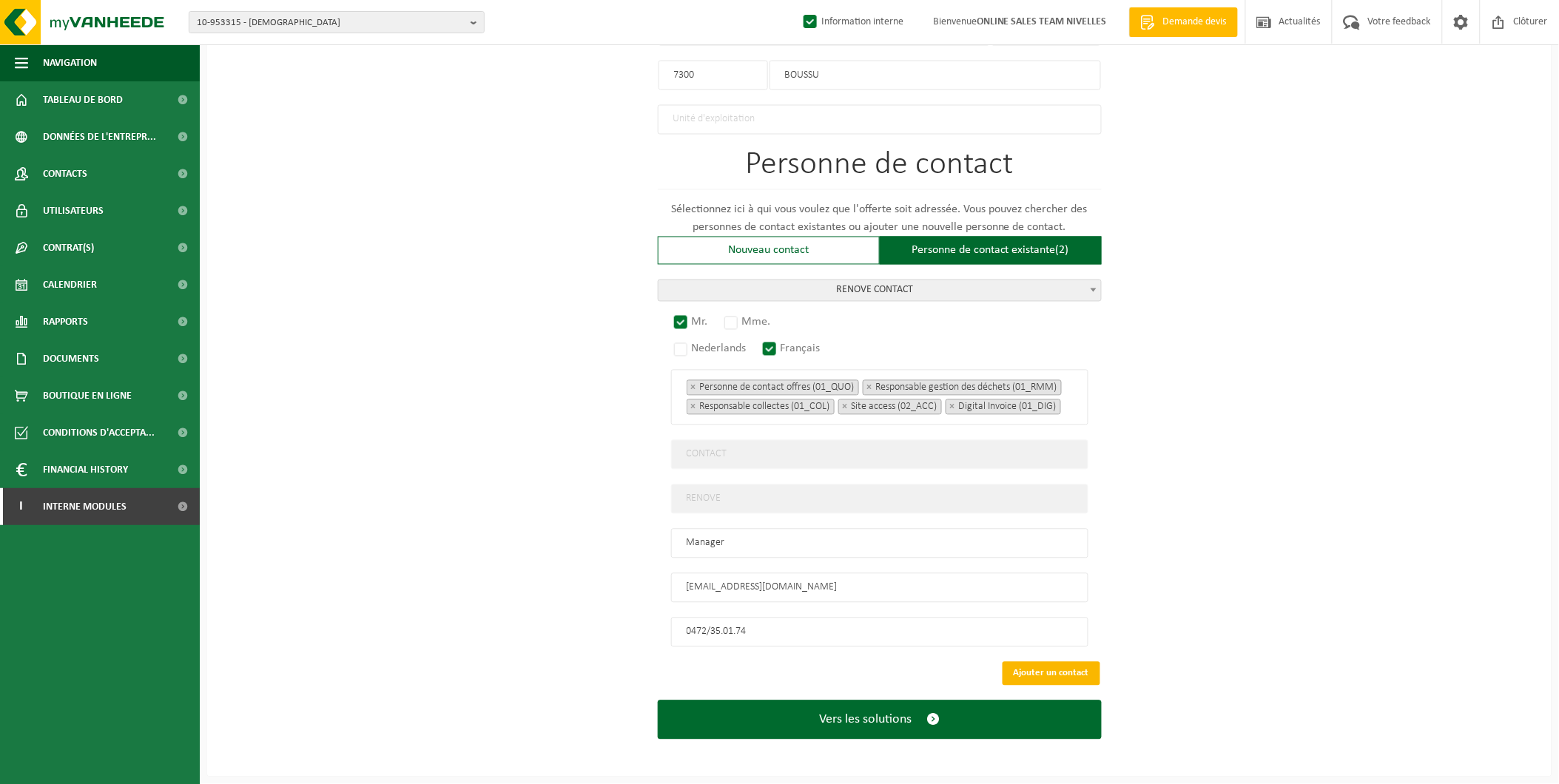
click at [1064, 681] on button "Ajouter un contact" at bounding box center [1051, 673] width 97 height 23
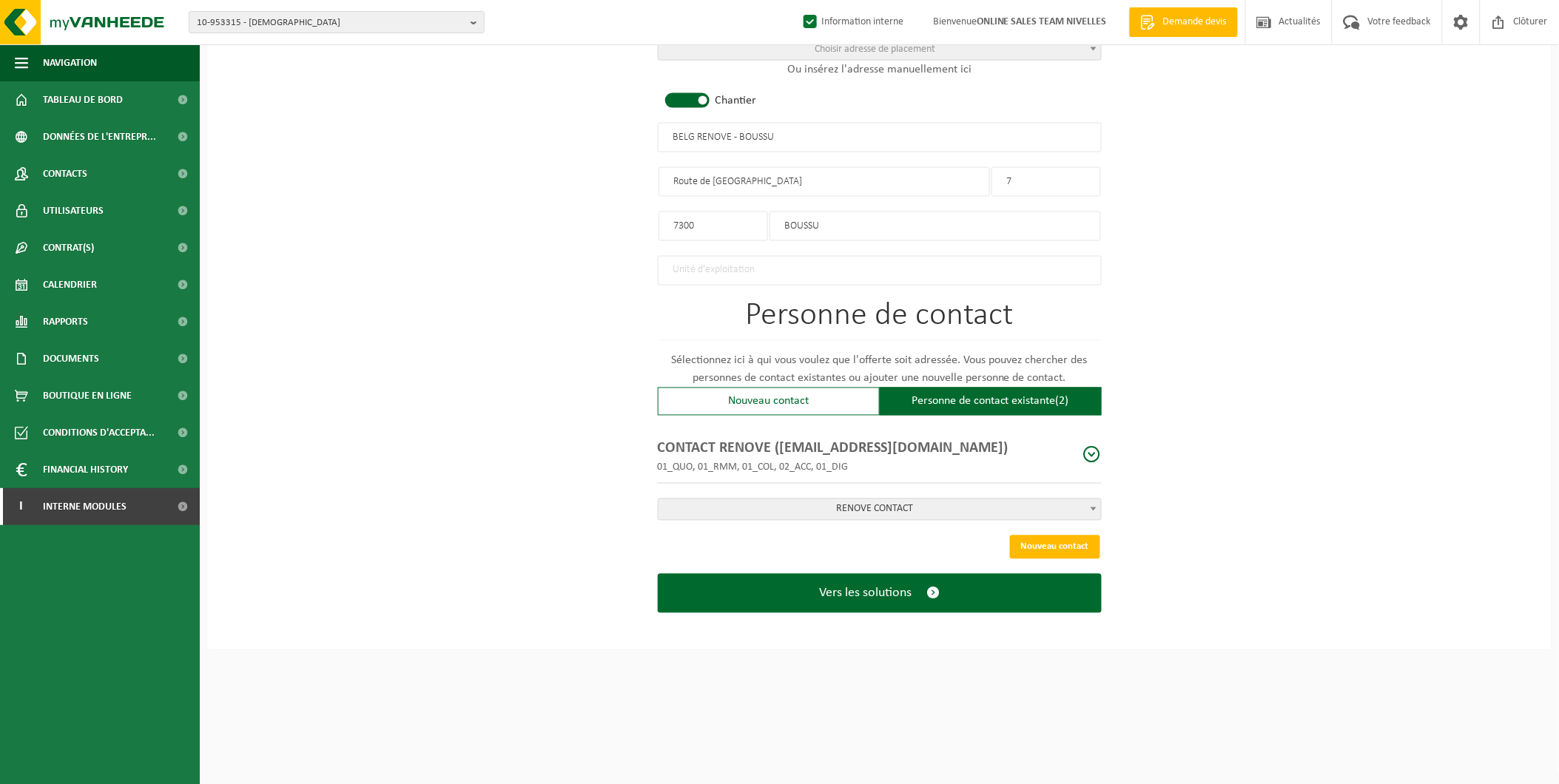
scroll to position [730, 0]
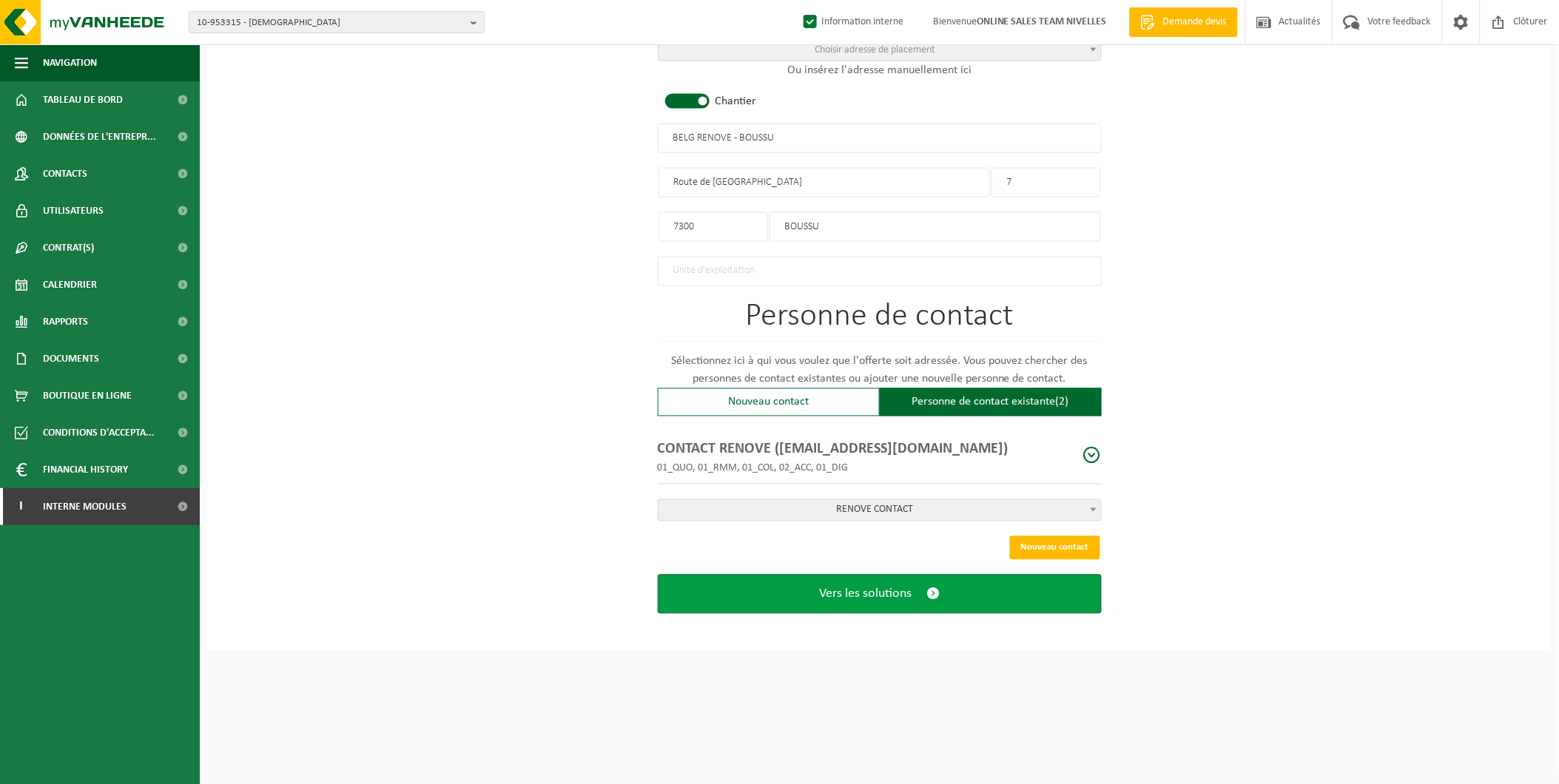
click at [874, 586] on span "Vers les solutions" at bounding box center [865, 594] width 93 height 16
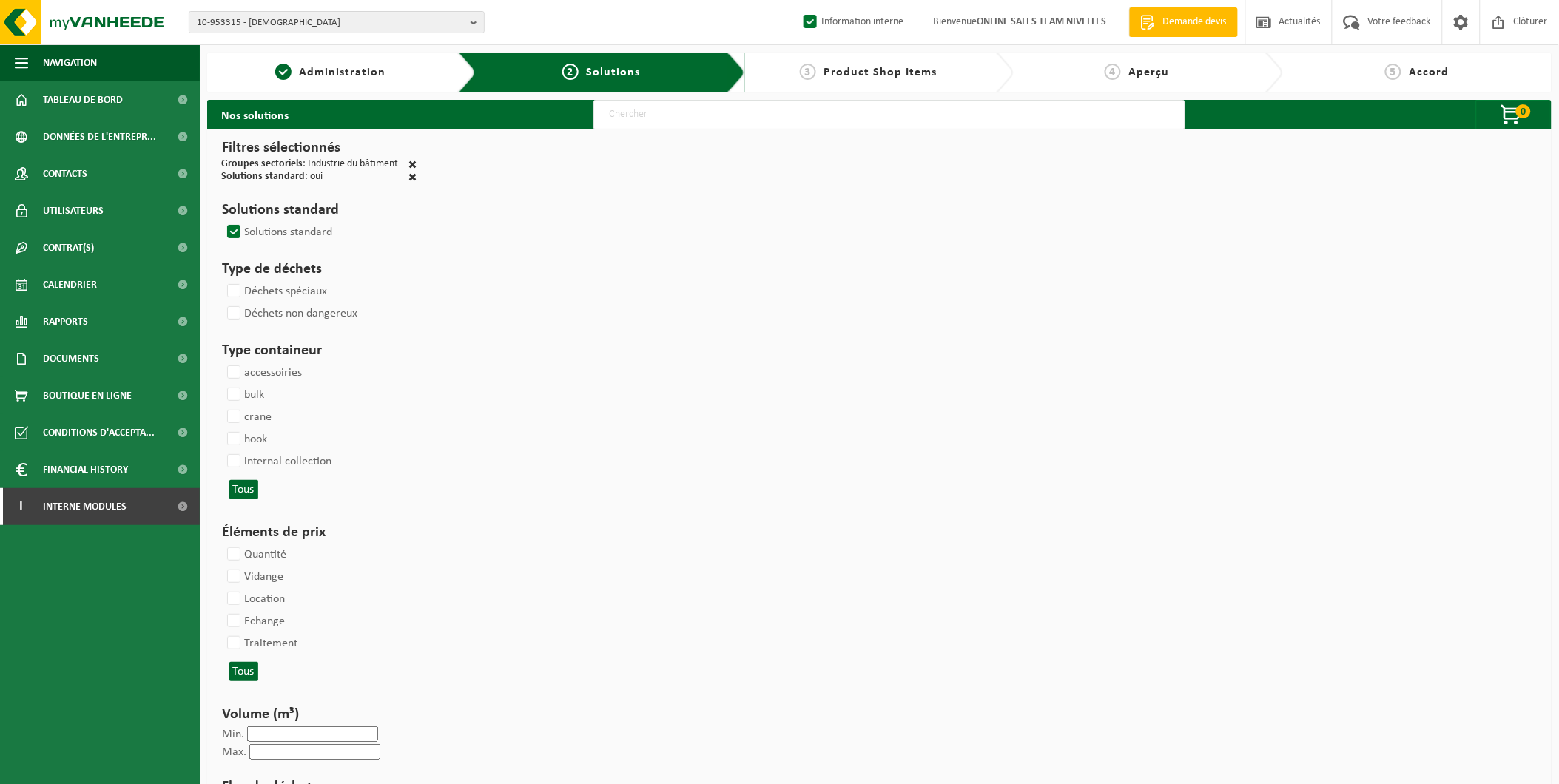
click at [656, 120] on input "text" at bounding box center [889, 114] width 592 height 29
type input "000291"
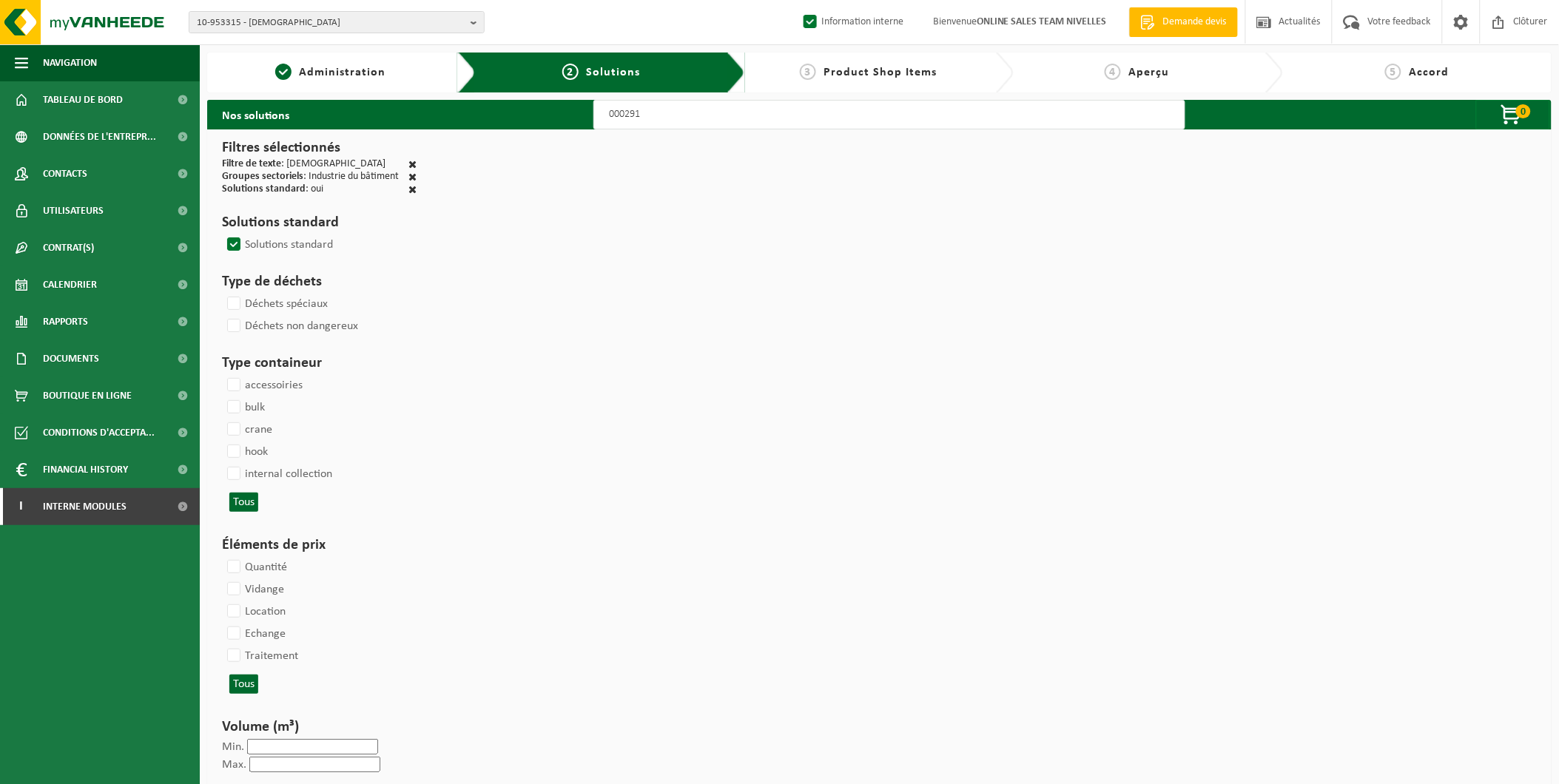
select select
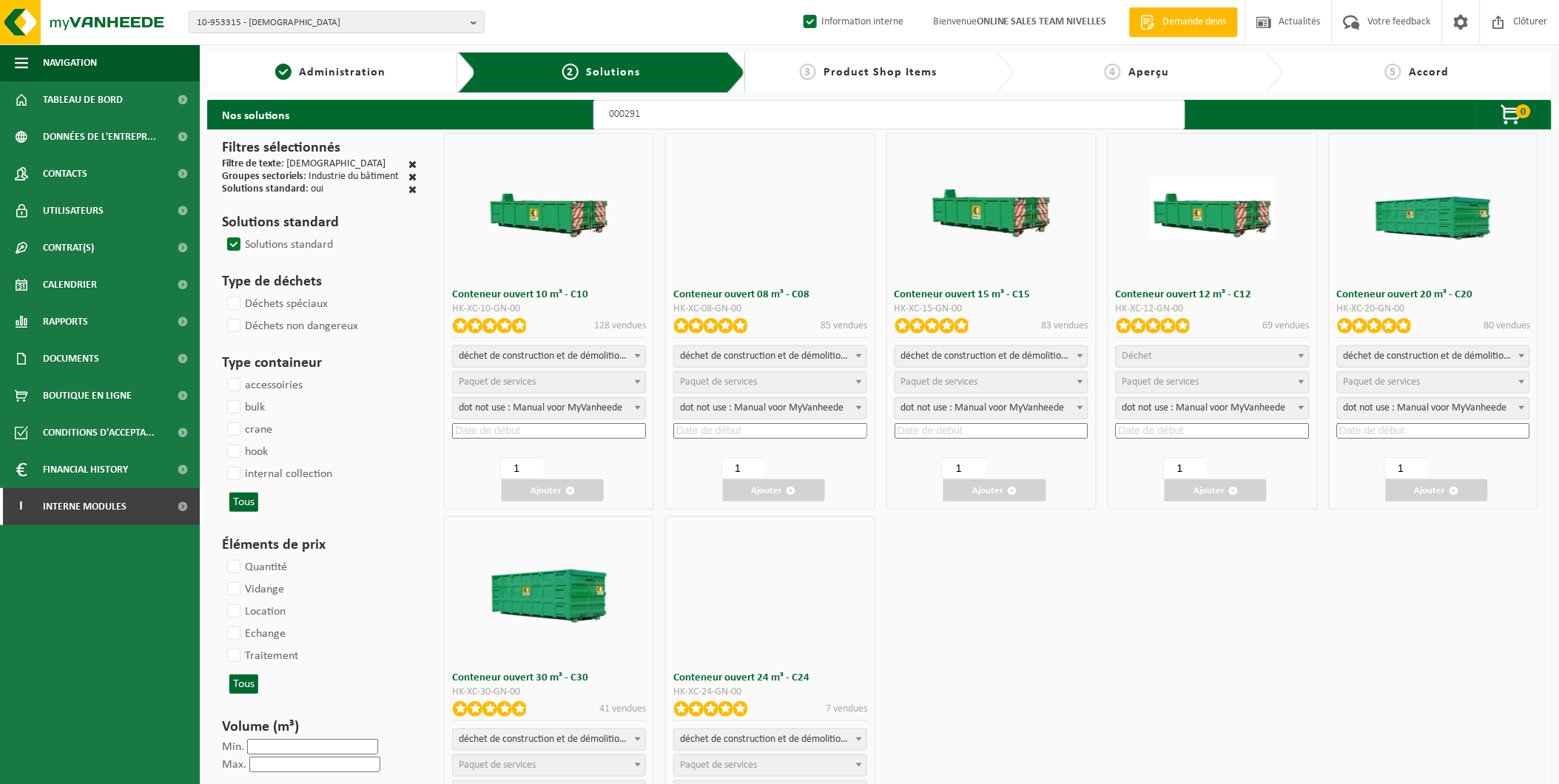
select select
select select "197"
select select
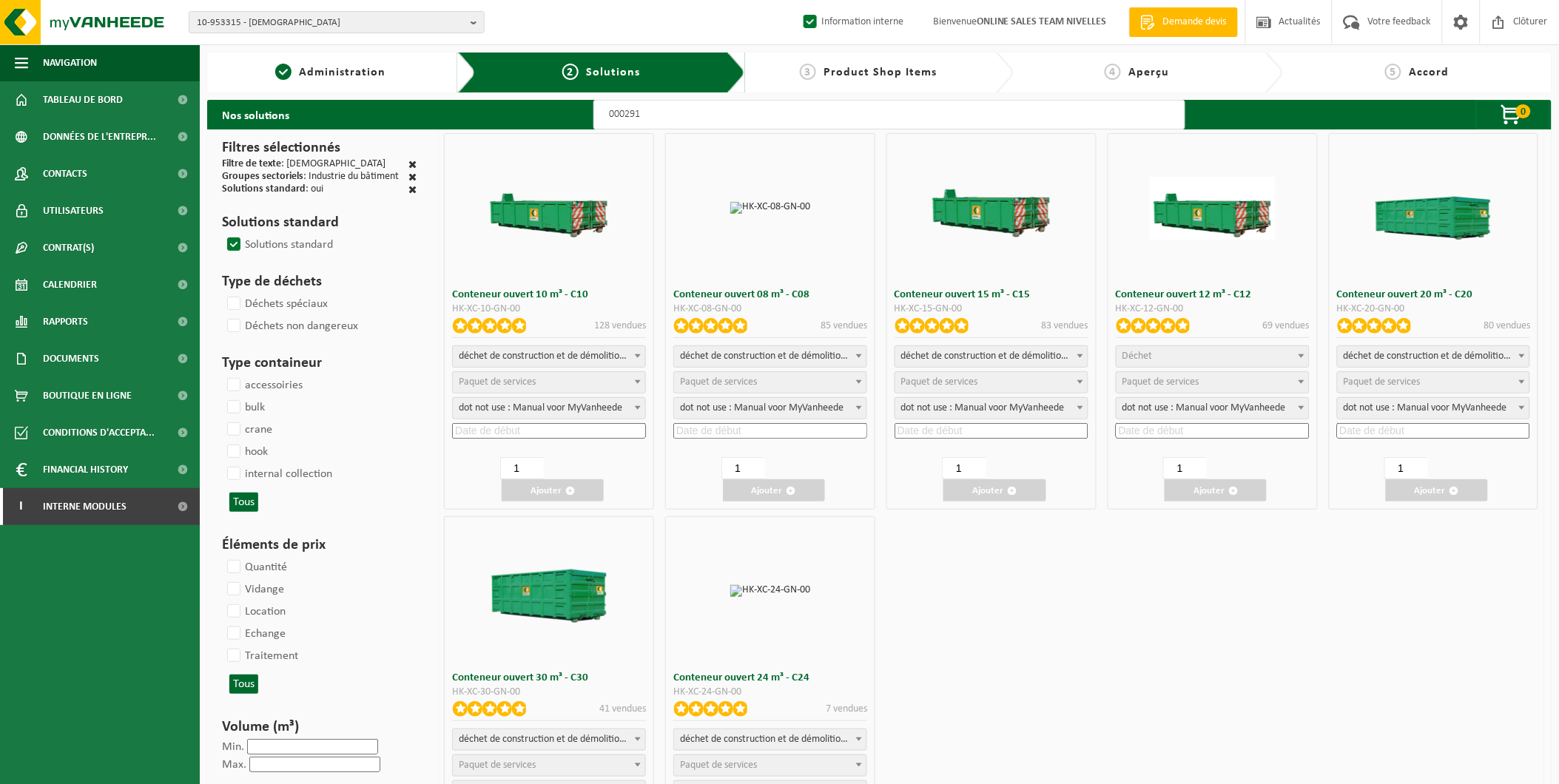
select select
select select "25"
select select
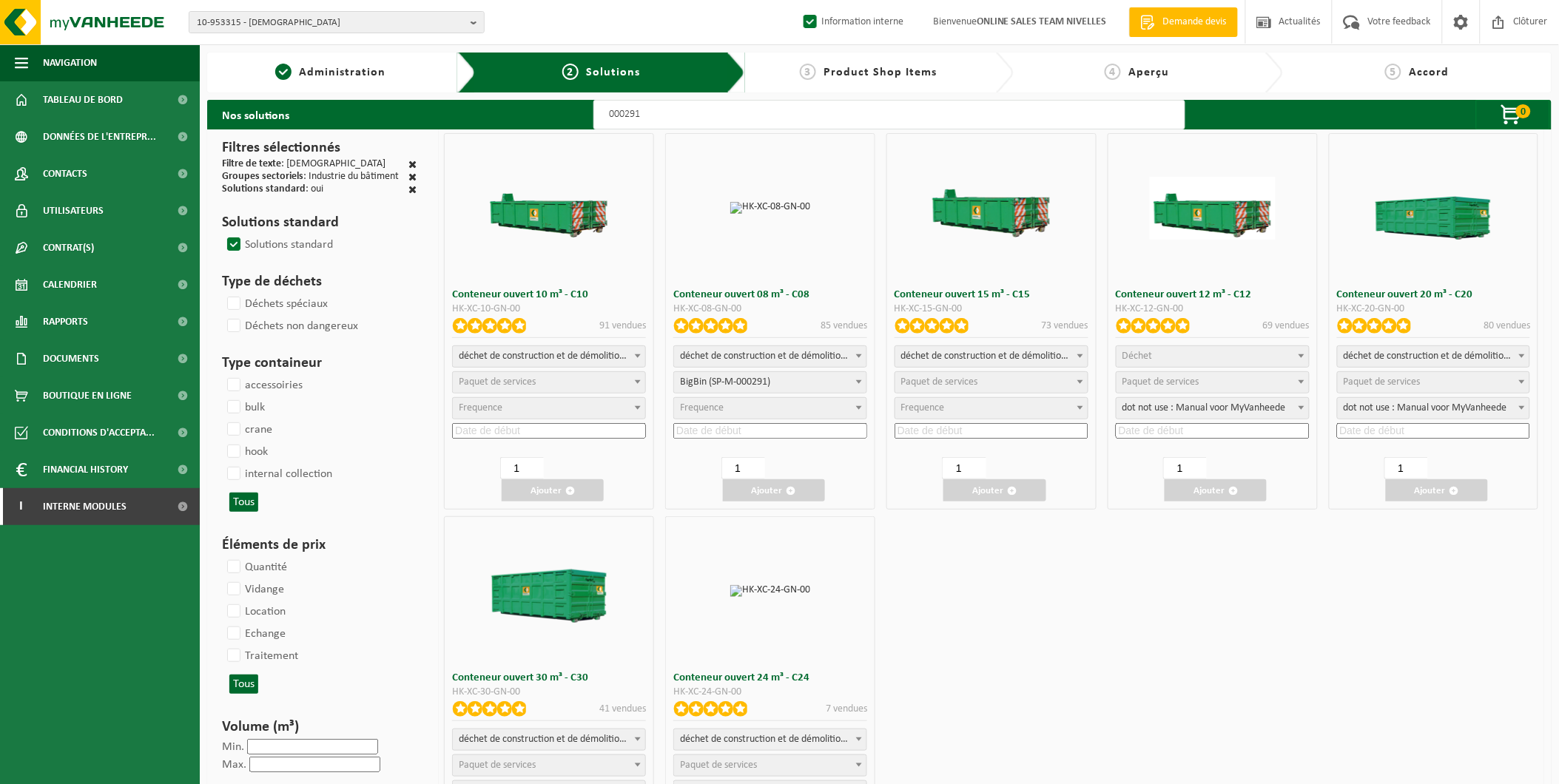
select select "197"
select select
select select "197"
select select
select select "25"
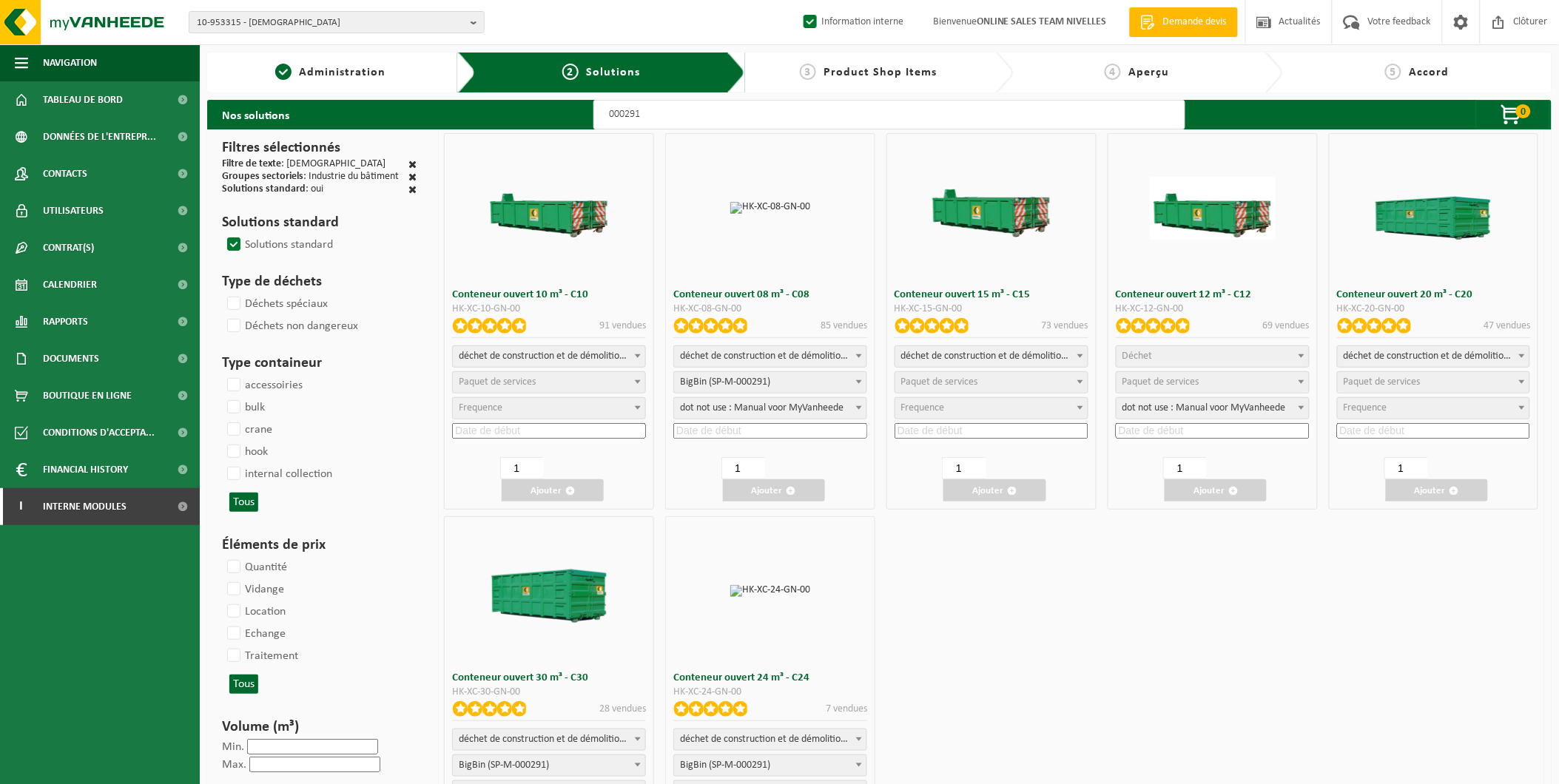
select select "25"
click at [506, 379] on span "Paquet de services" at bounding box center [498, 382] width 77 height 11
select select "197"
select select "25"
click at [505, 438] on div "déchet de construction et de démolition mélangé (inerte et non inerte) déchet d…" at bounding box center [549, 394] width 194 height 97
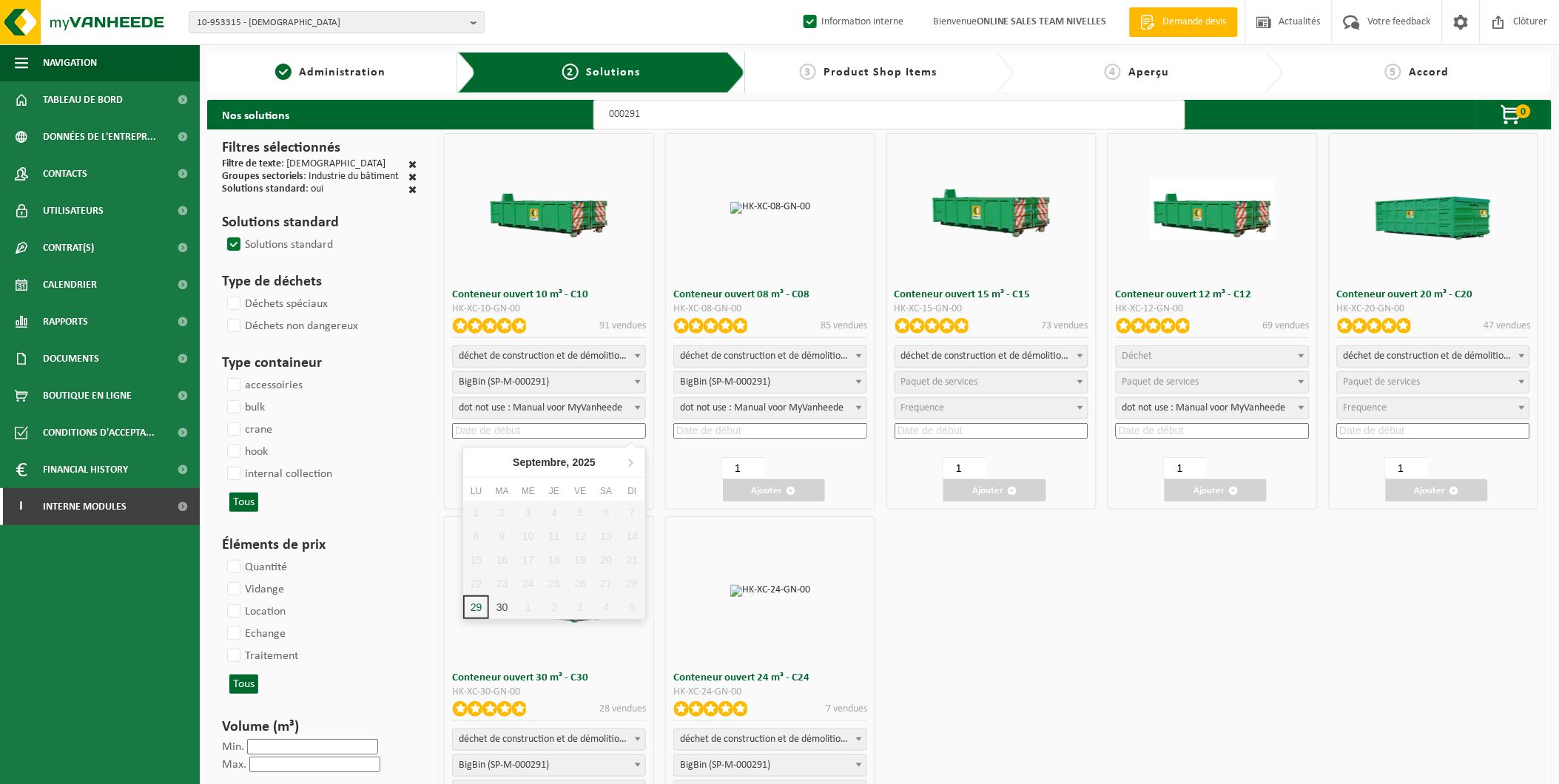
click at [506, 429] on input at bounding box center [549, 431] width 194 height 16
click at [552, 426] on input at bounding box center [549, 431] width 194 height 16
click at [1104, 586] on div "Conteneur ouvert 10 m³ - C10 HK-XC-10-GN-00 91 vendues déchet de construction e…" at bounding box center [991, 512] width 1105 height 766
click at [540, 430] on input at bounding box center [549, 431] width 194 height 16
click at [530, 604] on div "1" at bounding box center [528, 607] width 26 height 23
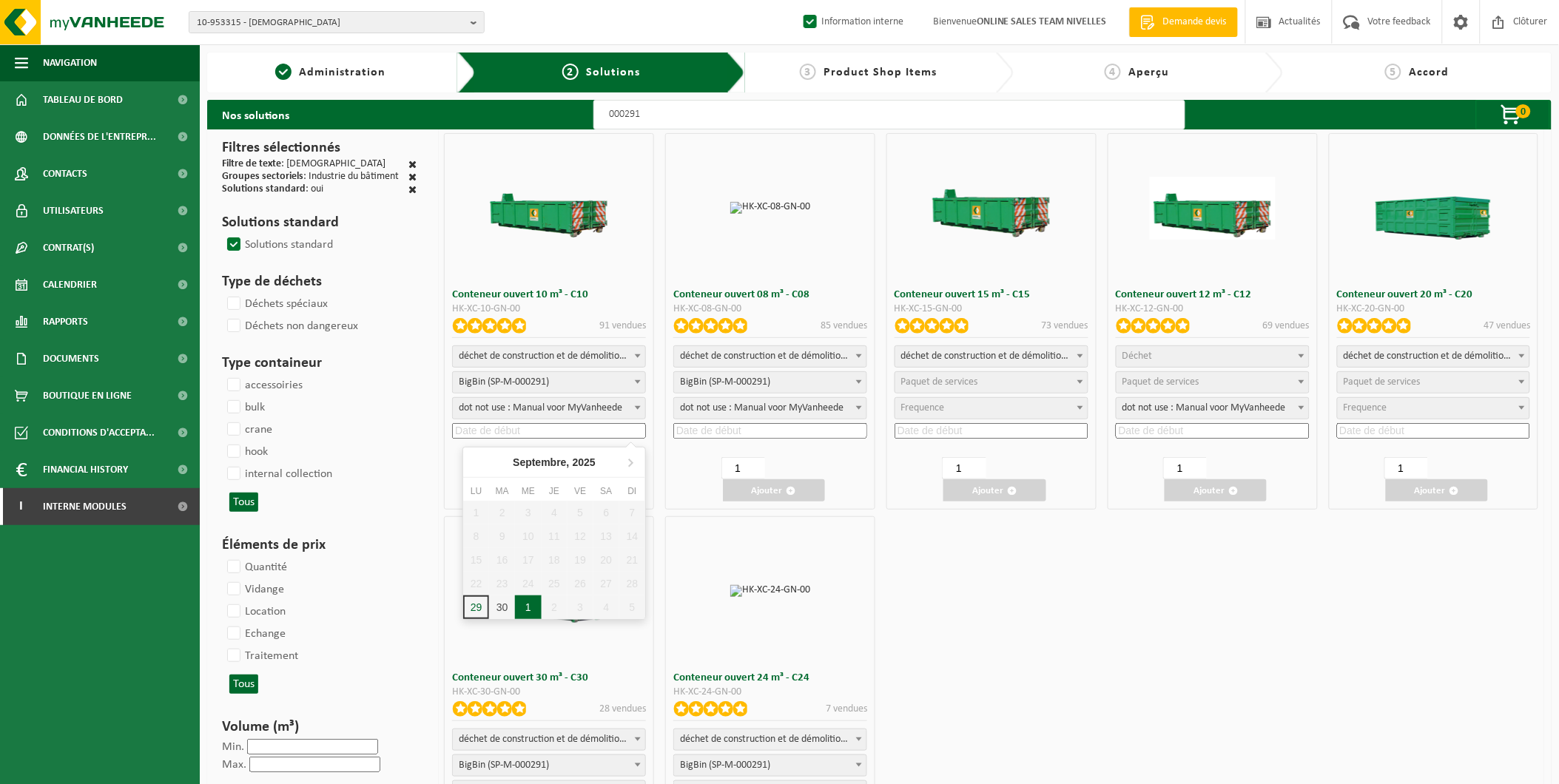
type input "2025-10-01"
click at [557, 488] on button "Ajouter" at bounding box center [553, 490] width 102 height 22
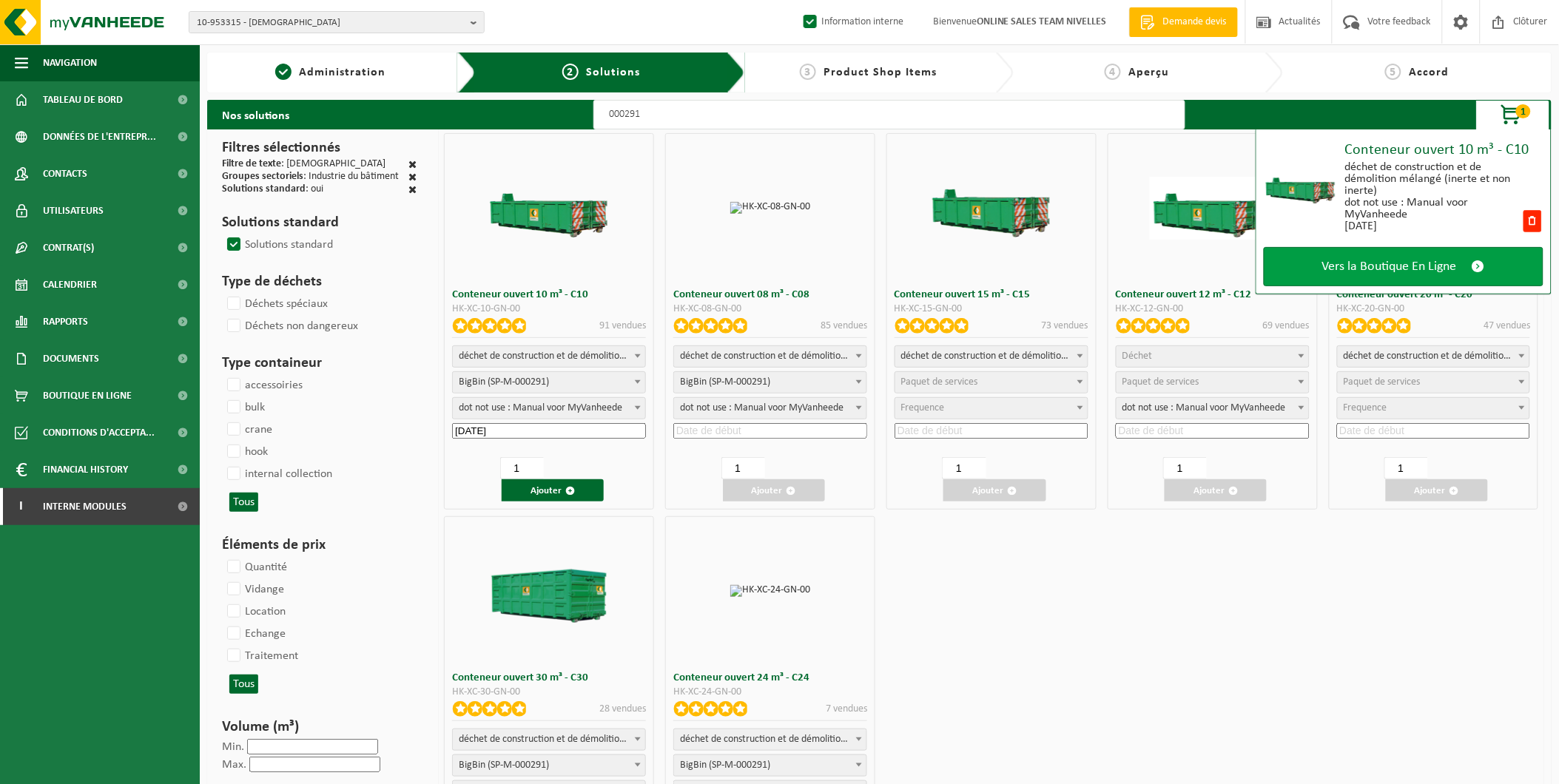
click at [1339, 263] on span "Vers la Boutique En Ligne" at bounding box center [1389, 266] width 134 height 16
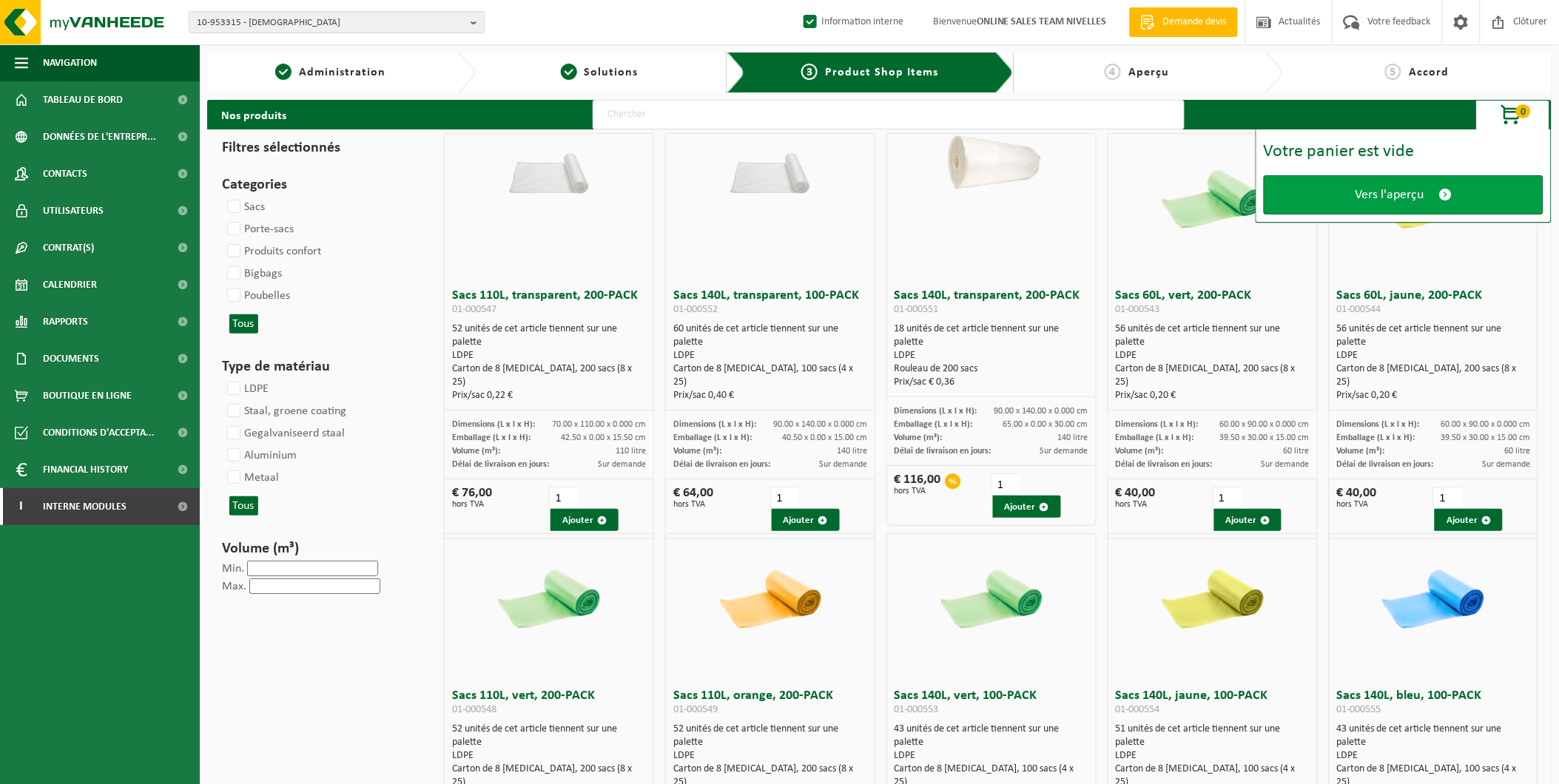
click at [1453, 191] on link "Vers l'aperçu" at bounding box center [1403, 195] width 279 height 39
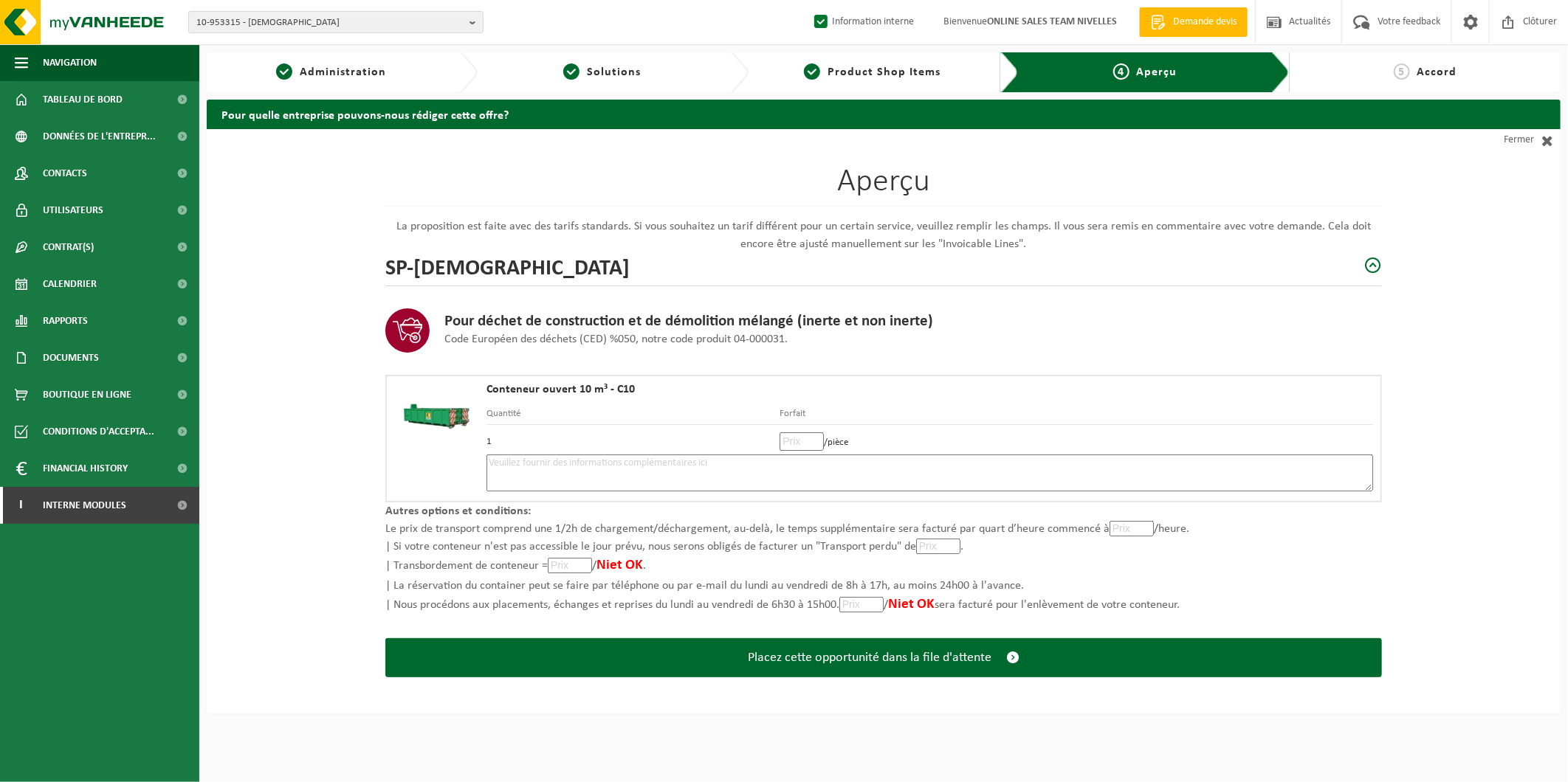
click at [632, 474] on textarea at bounding box center [929, 473] width 886 height 37
type textarea "p"
click at [610, 464] on textarea "Placement 1/10 -" at bounding box center [929, 473] width 886 height 37
drag, startPoint x: 609, startPoint y: 464, endPoint x: 564, endPoint y: 467, distance: 45.1
click at [564, 467] on textarea "Placement 1/10 - mélange" at bounding box center [929, 473] width 886 height 37
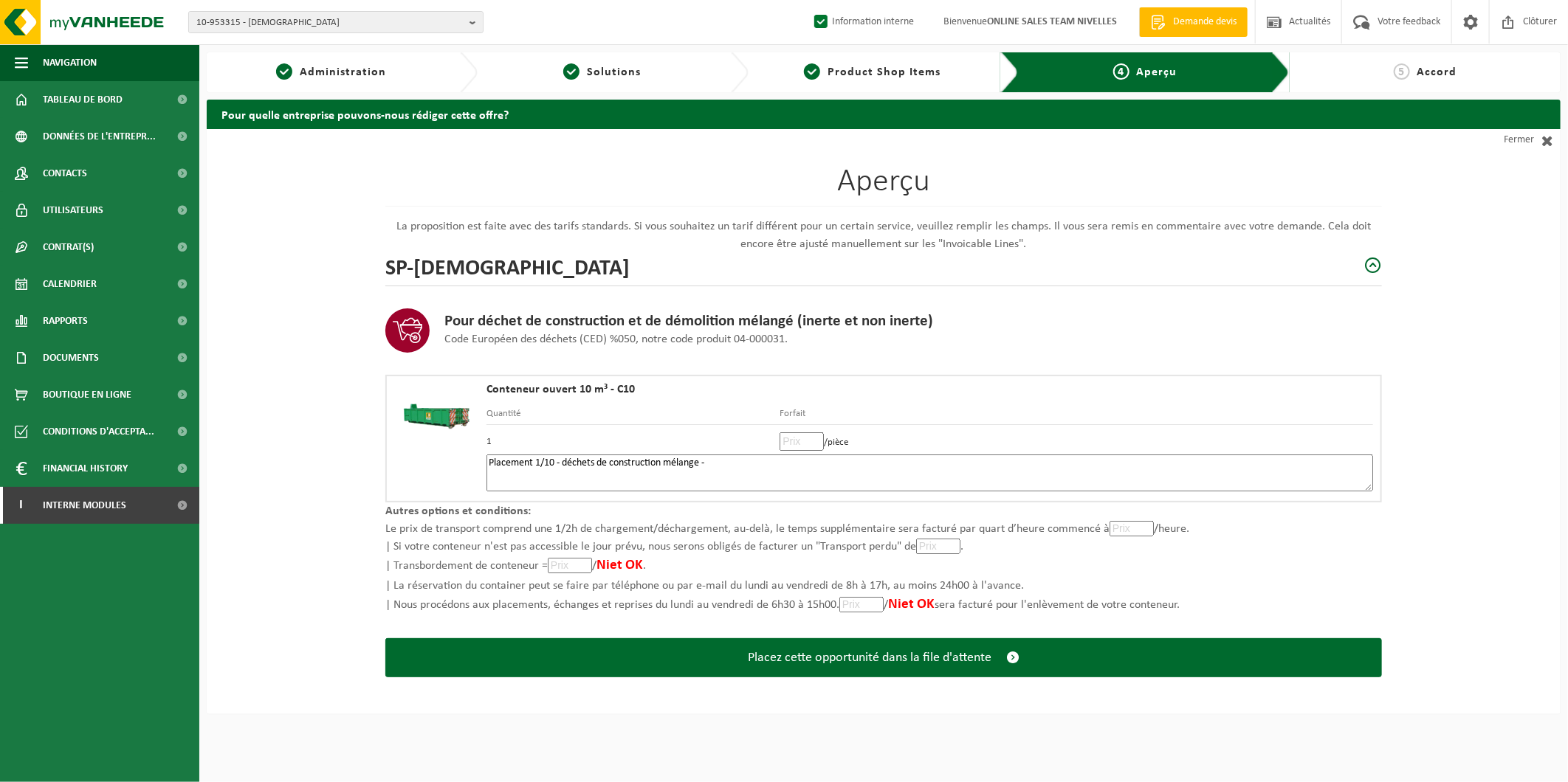
paste textarea "0472 350174"
type textarea "Placement 1/10 - déchets de construction mélange - 0472 350174"
click at [795, 437] on input "number" at bounding box center [801, 441] width 44 height 19
type input "705"
click at [386, 638] on button "Placez cette opportunité dans la file d'attente" at bounding box center [883, 658] width 996 height 39
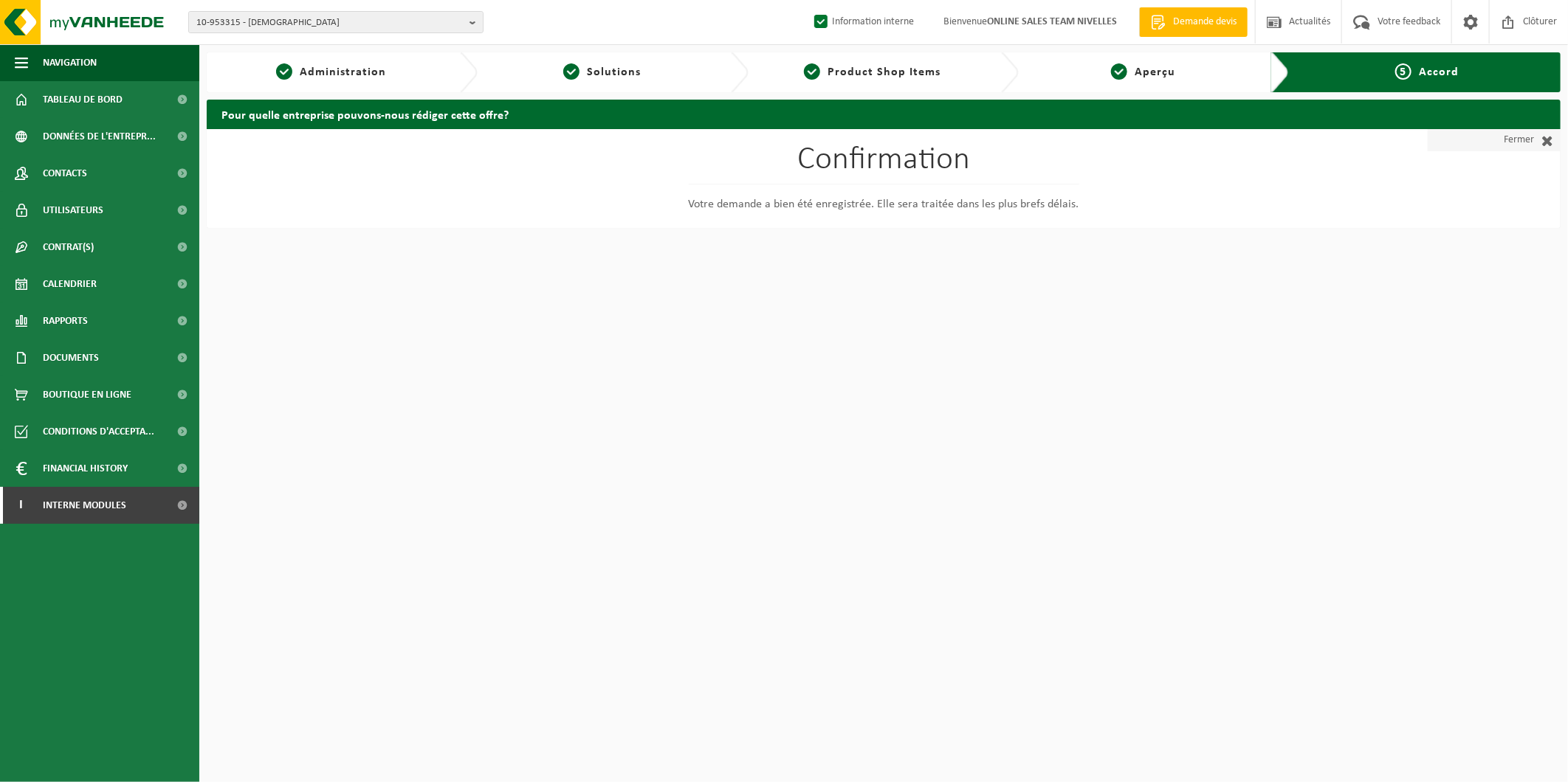
click at [1507, 137] on link "Fermer" at bounding box center [1494, 140] width 133 height 22
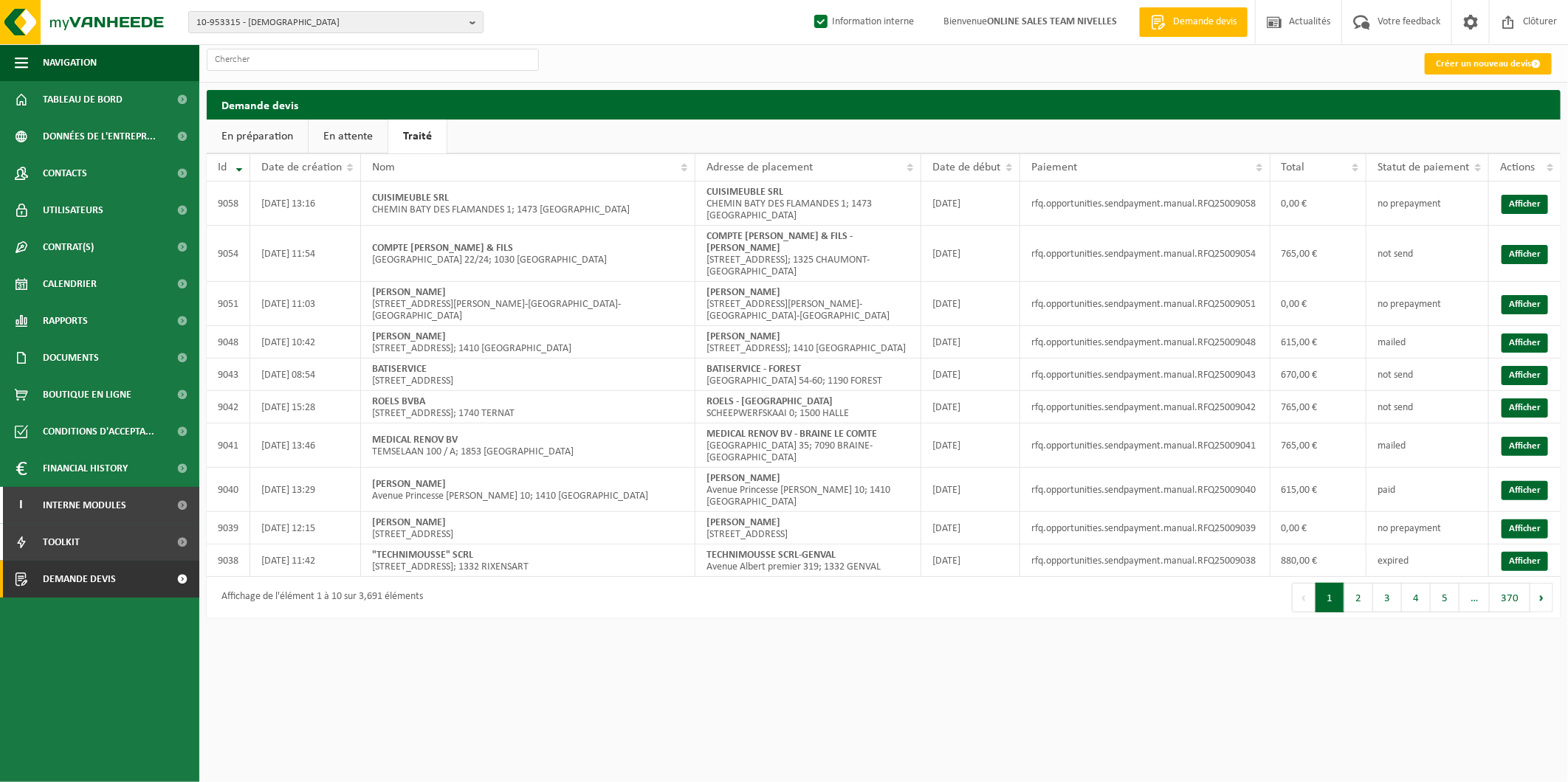
click at [341, 130] on link "En attente" at bounding box center [348, 136] width 79 height 34
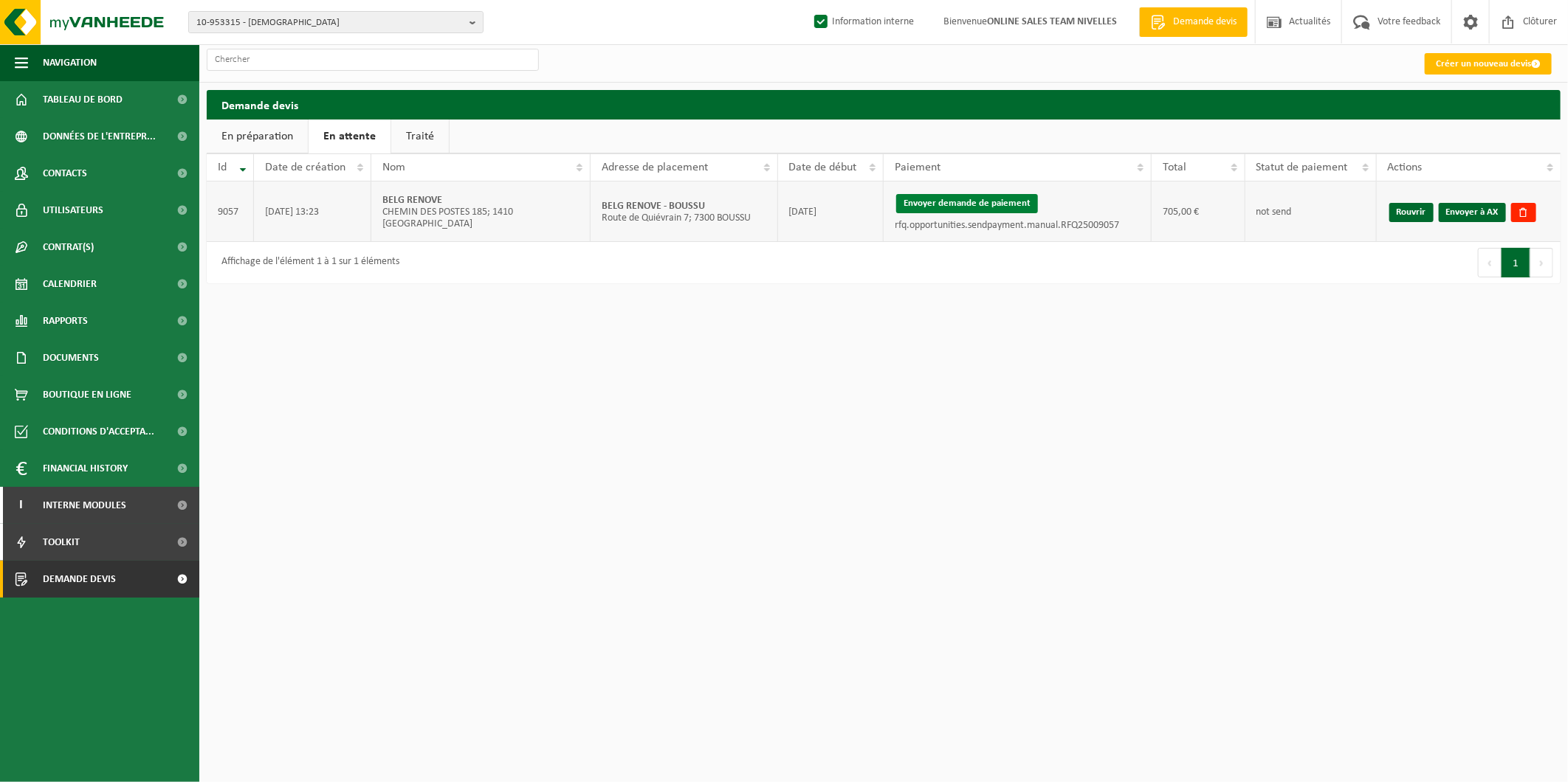
click at [976, 202] on button "Envoyer demande de paiement" at bounding box center [967, 203] width 142 height 19
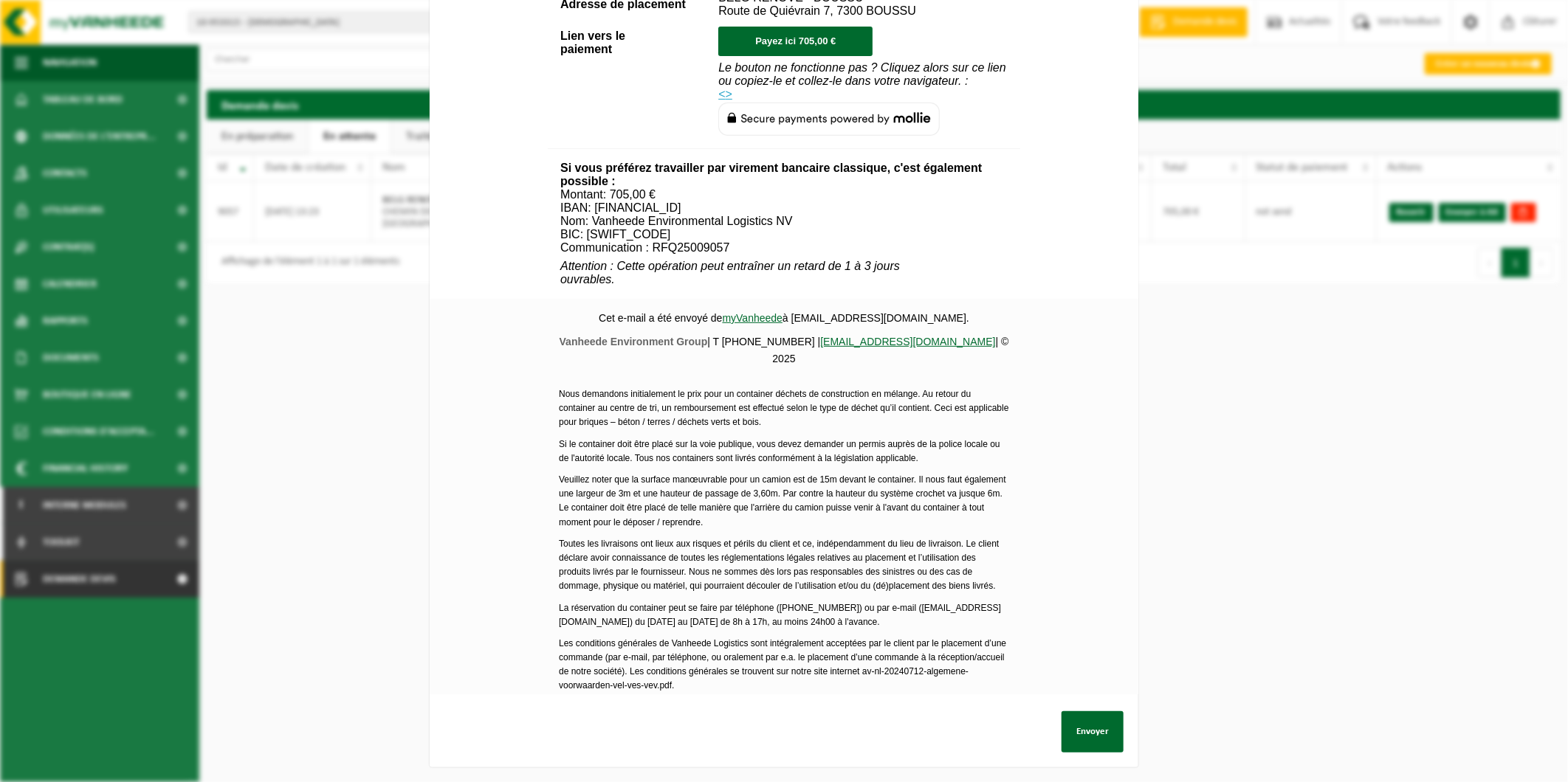
scroll to position [445, 0]
click at [1079, 723] on button "Envoyer" at bounding box center [1092, 732] width 62 height 41
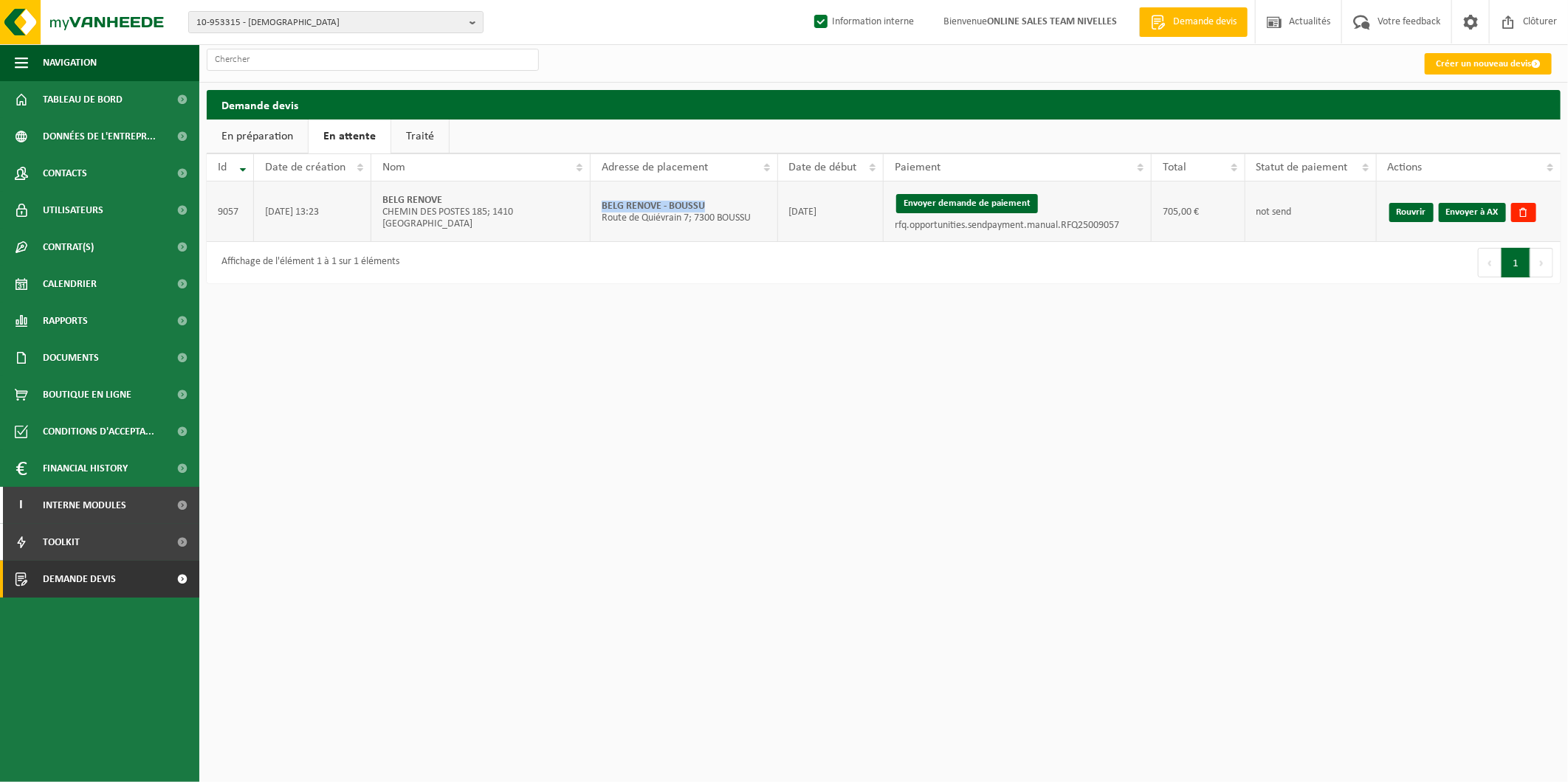
drag, startPoint x: 712, startPoint y: 205, endPoint x: 596, endPoint y: 205, distance: 116.0
click at [596, 205] on td "BELG RENOVE - BOUSSU Route de Quiévrain 7; 7300 BOUSSU" at bounding box center [684, 211] width 188 height 60
copy strong "BELG RENOVE - BOUSSU"
click at [1493, 214] on link "Envoyer à AX" at bounding box center [1472, 212] width 67 height 19
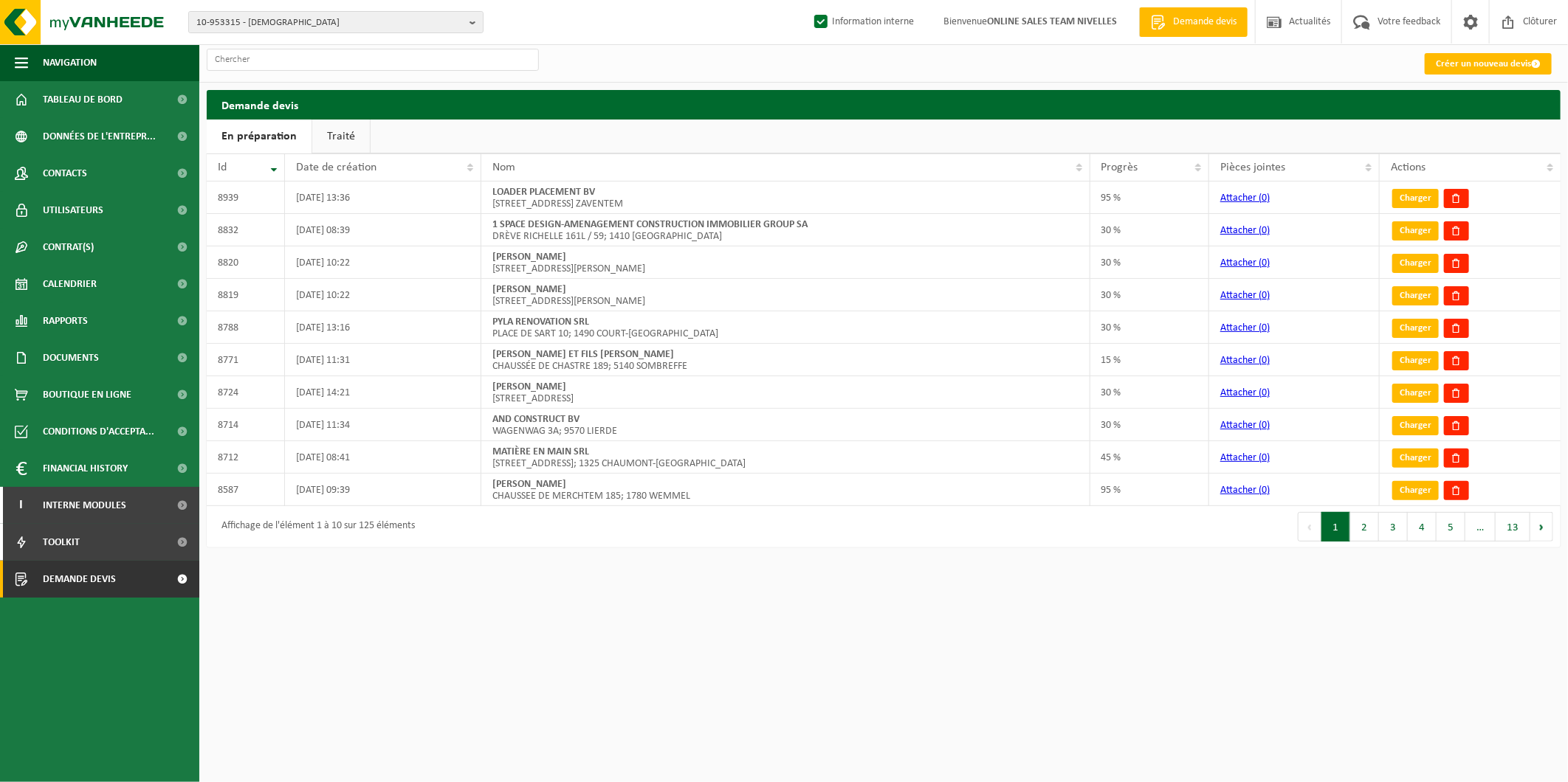
click at [334, 137] on link "Traité" at bounding box center [341, 136] width 57 height 34
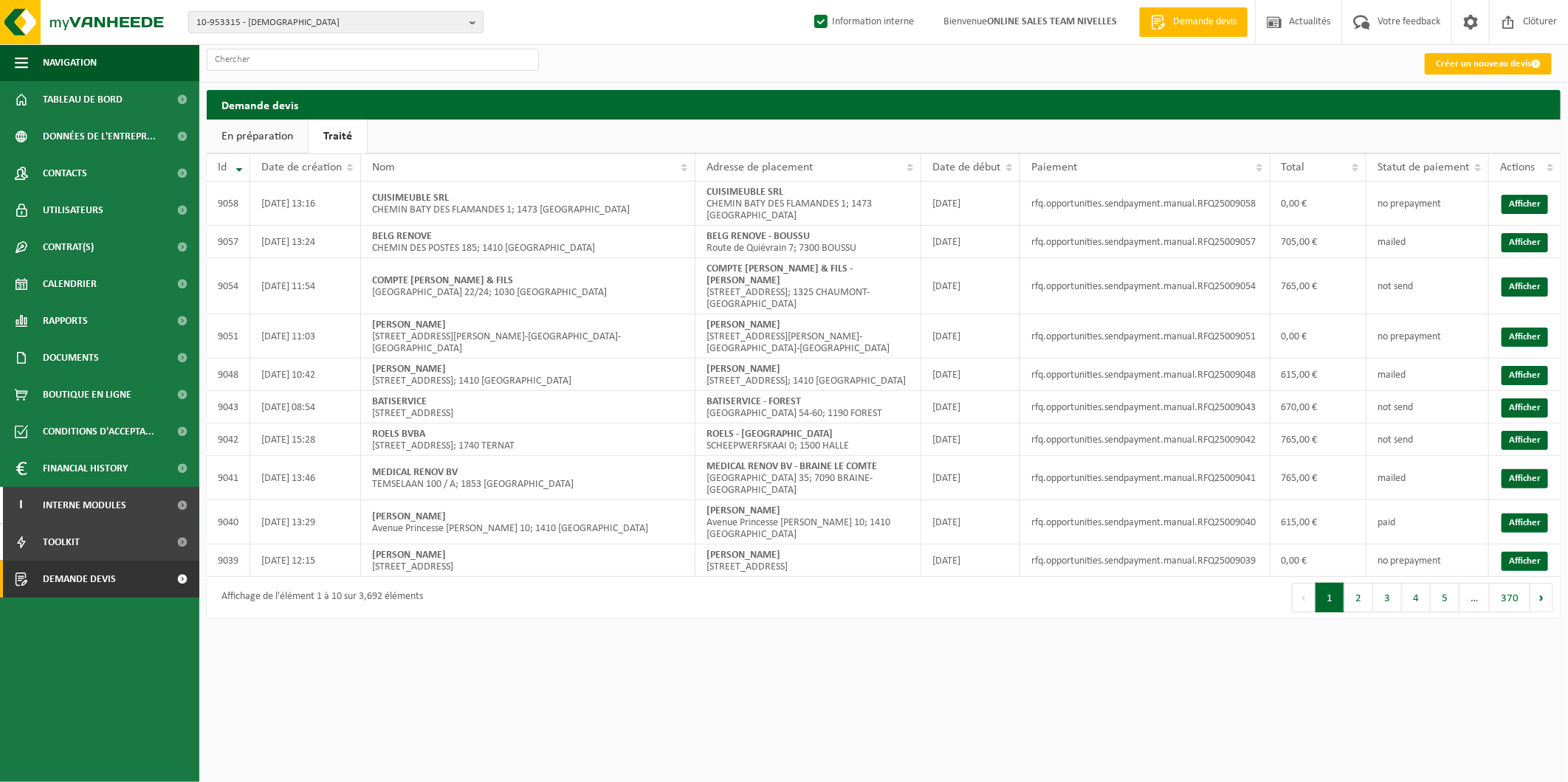
click at [270, 137] on link "En préparation" at bounding box center [257, 136] width 101 height 34
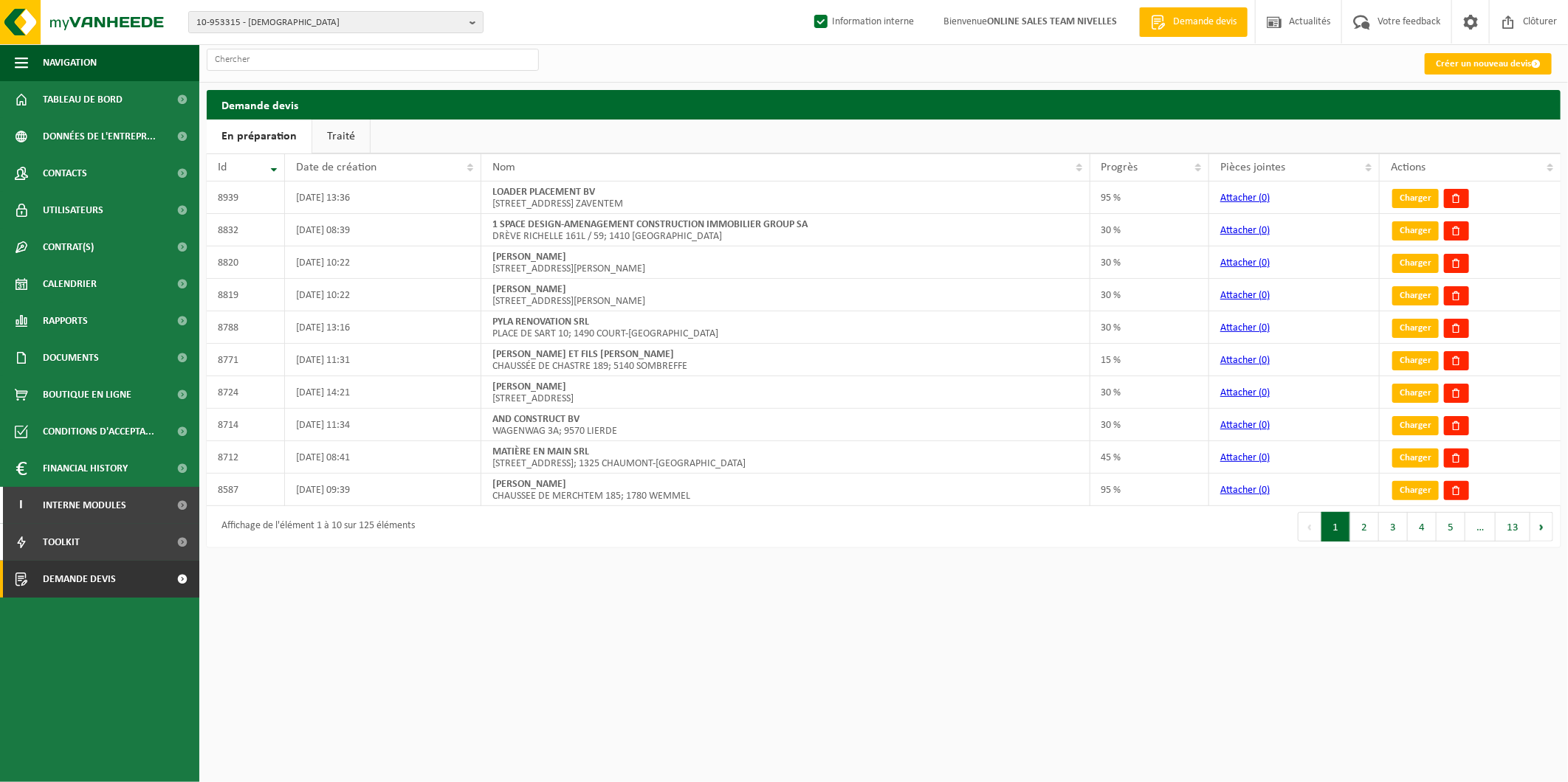
click at [328, 127] on link "Traité" at bounding box center [341, 136] width 57 height 34
